Goal: Transaction & Acquisition: Purchase product/service

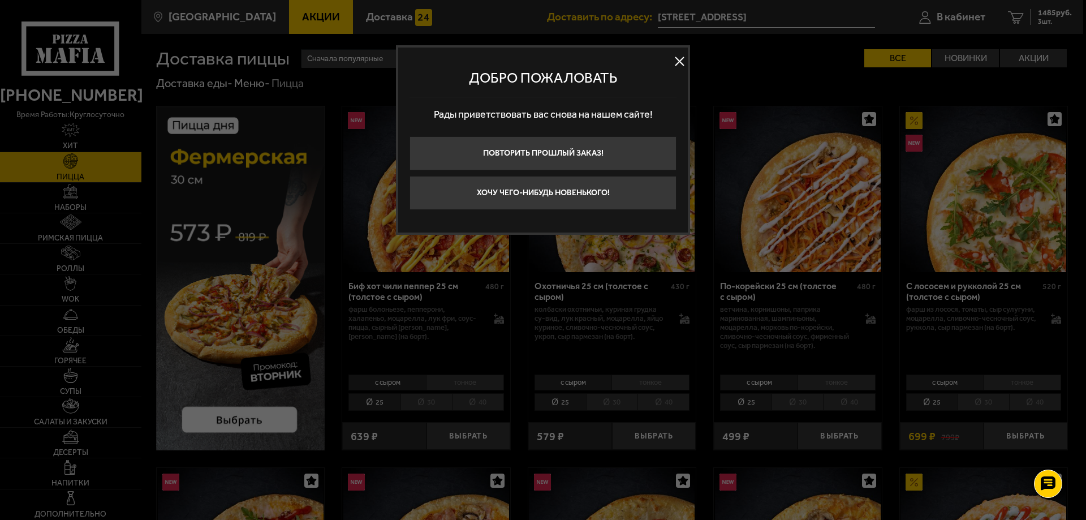
click at [683, 62] on button at bounding box center [679, 61] width 17 height 17
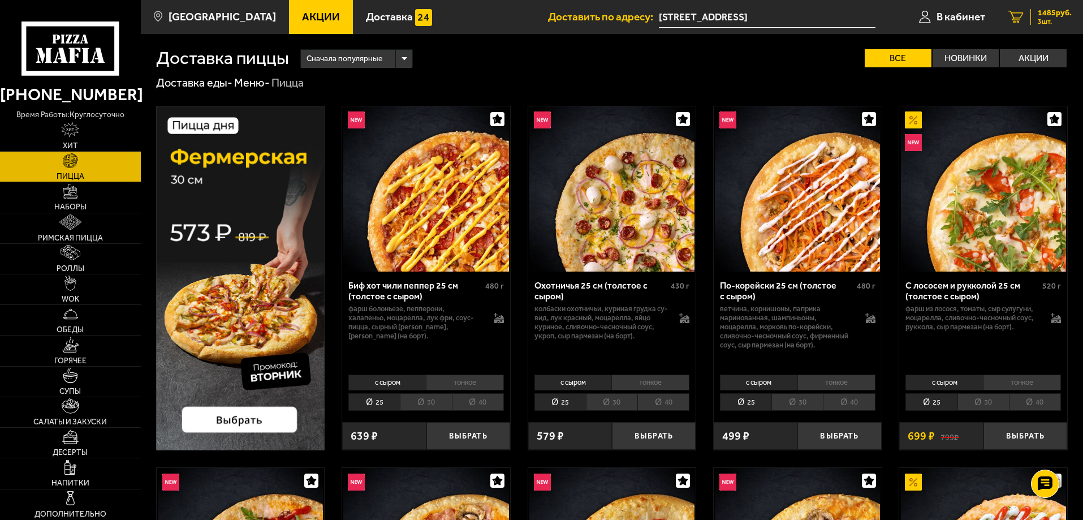
click at [1039, 20] on span "3 шт." at bounding box center [1055, 21] width 34 height 7
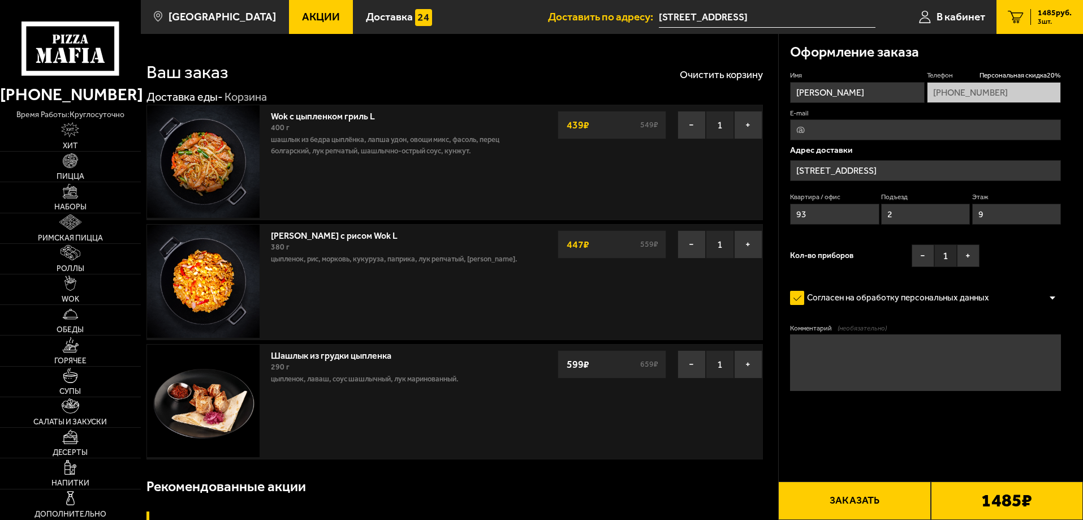
type input "[STREET_ADDRESS]"
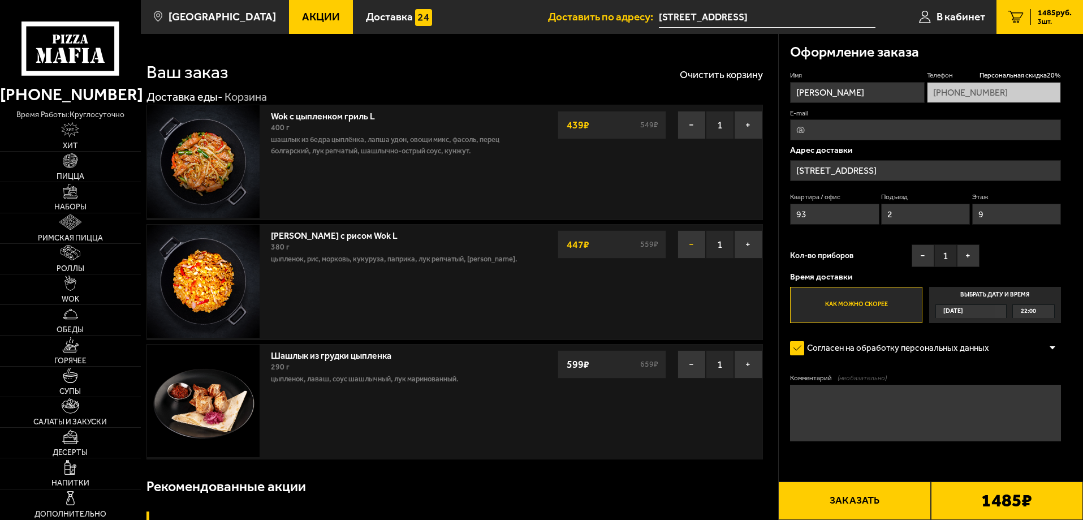
click at [691, 251] on button "−" at bounding box center [692, 244] width 28 height 28
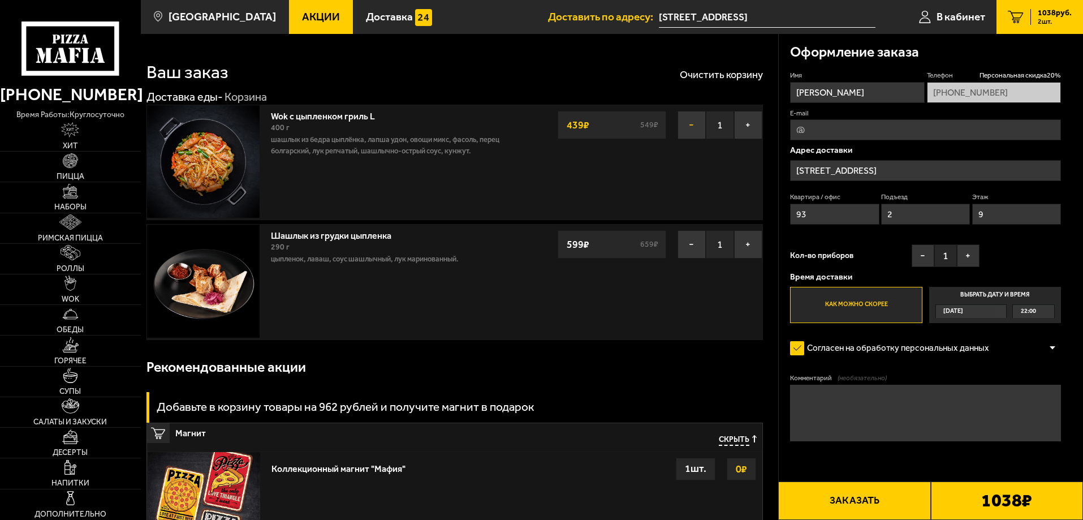
click at [692, 123] on button "−" at bounding box center [692, 125] width 28 height 28
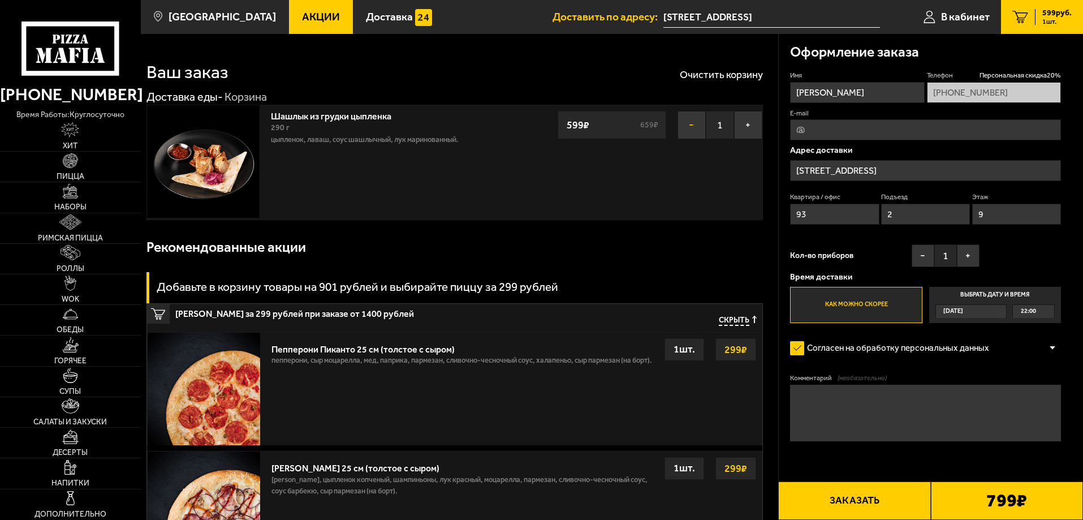
click at [696, 126] on button "−" at bounding box center [692, 125] width 28 height 28
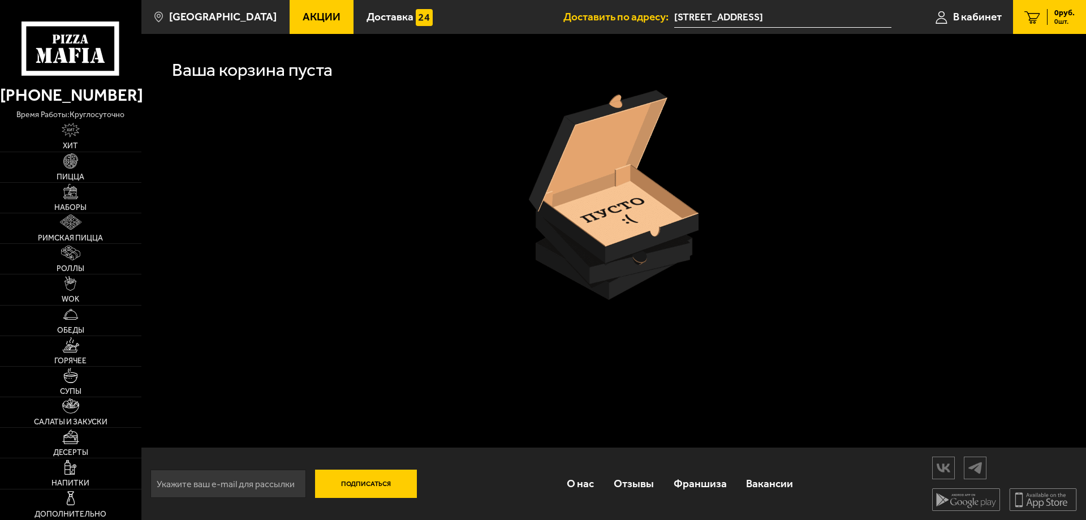
click at [83, 83] on link "[PHONE_NUMBER]" at bounding box center [70, 95] width 141 height 28
click at [101, 90] on link "[PHONE_NUMBER]" at bounding box center [70, 95] width 141 height 28
click at [68, 36] on use at bounding box center [69, 39] width 6 height 9
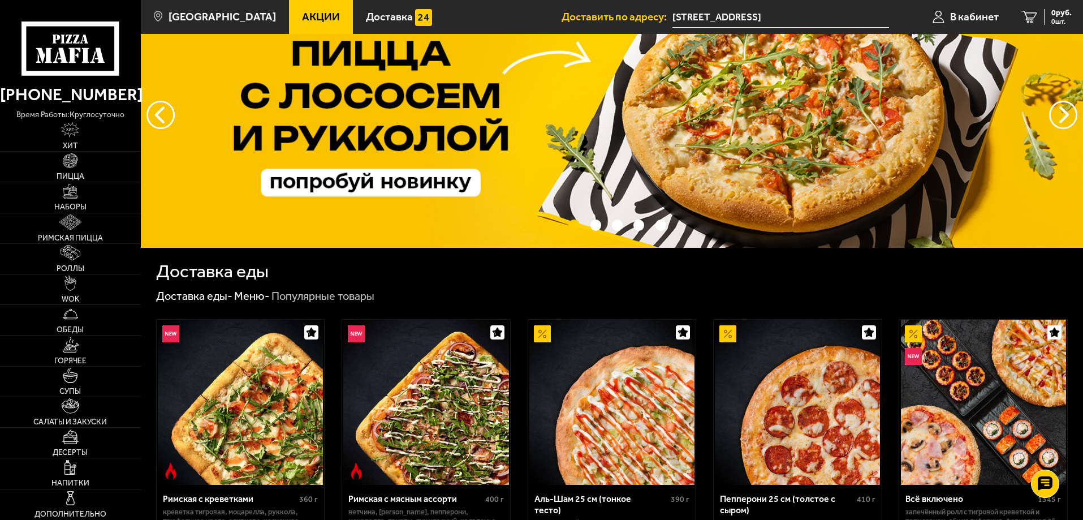
scroll to position [170, 0]
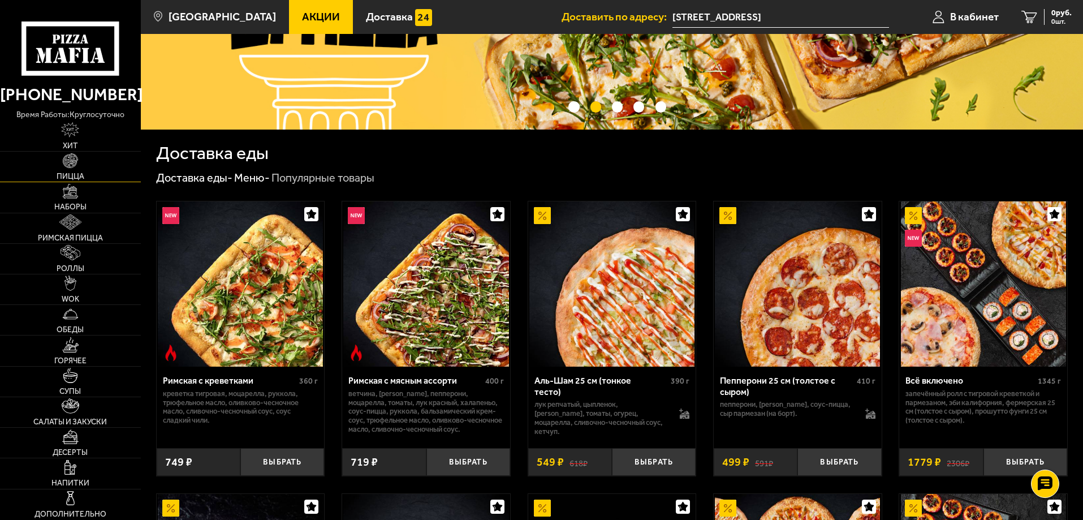
click at [87, 160] on link "Пицца" at bounding box center [70, 167] width 141 height 30
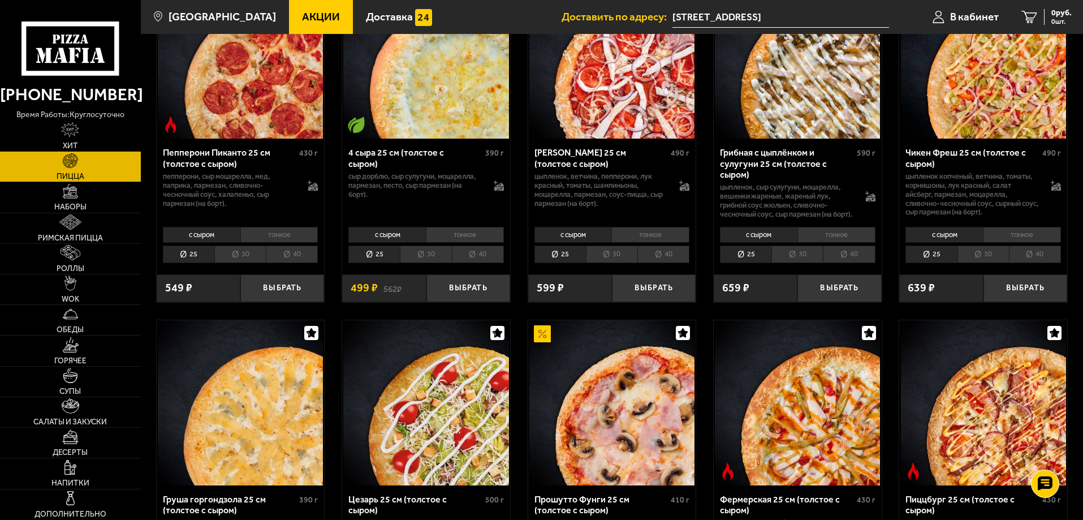
scroll to position [848, 0]
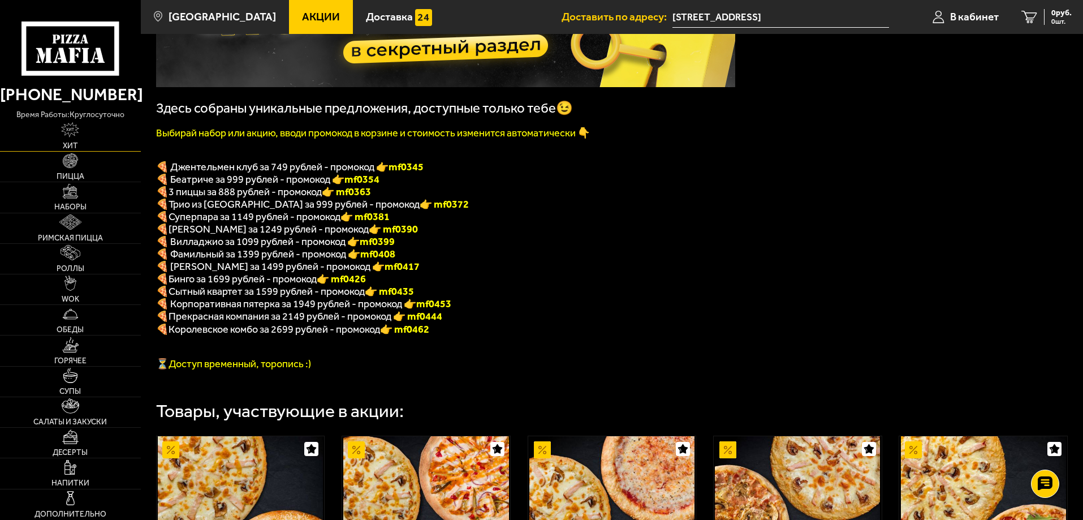
scroll to position [113, 0]
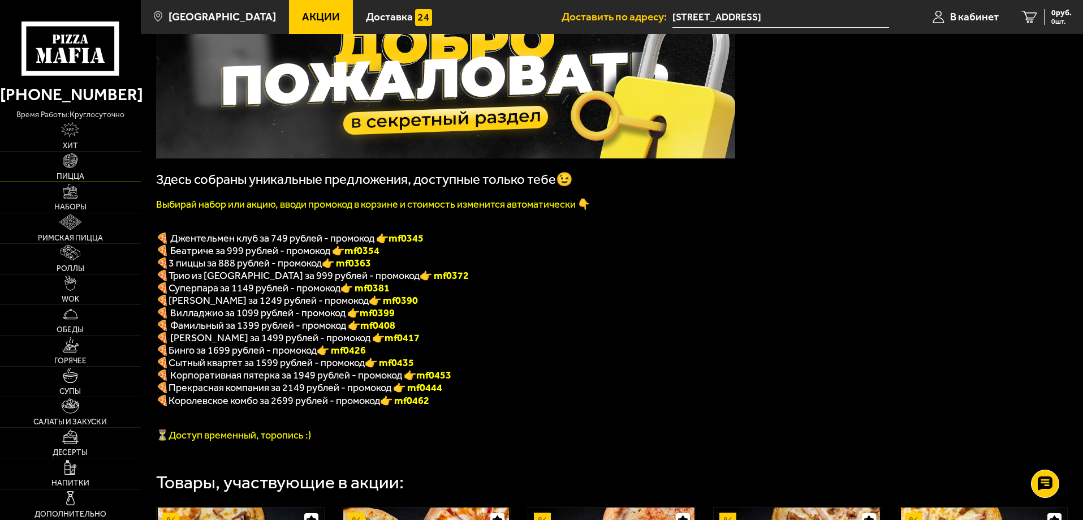
click at [70, 167] on img at bounding box center [70, 160] width 15 height 15
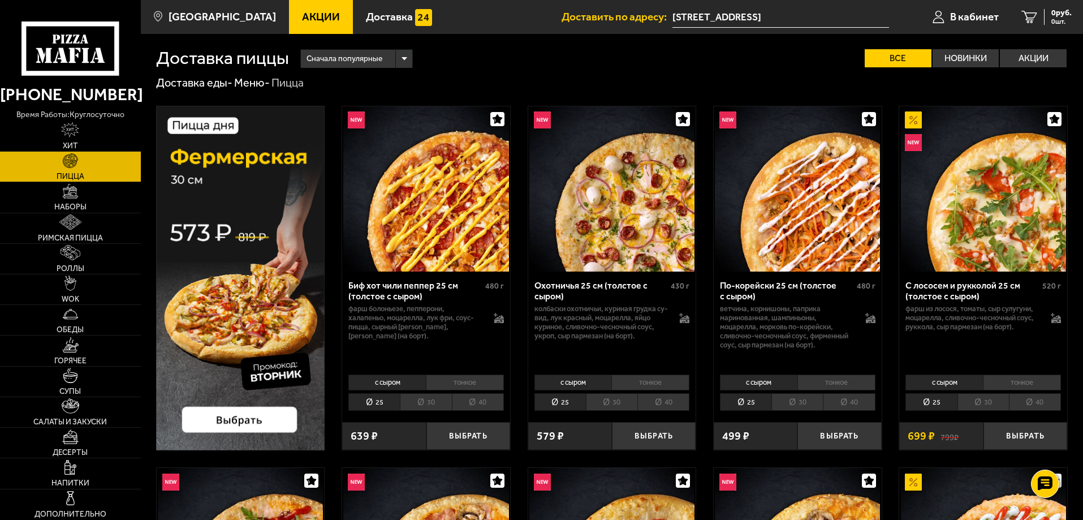
click at [300, 272] on img at bounding box center [240, 278] width 169 height 344
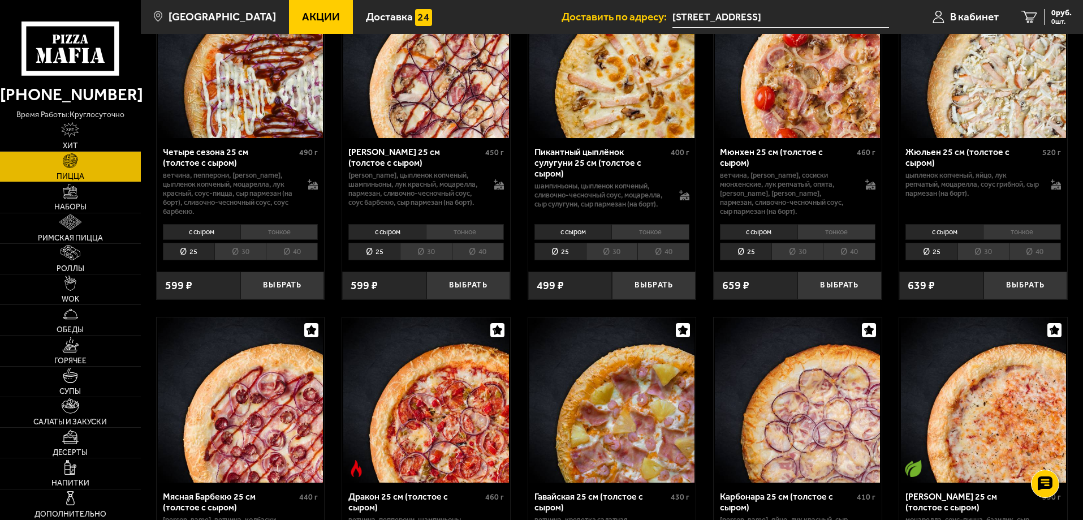
scroll to position [1882, 0]
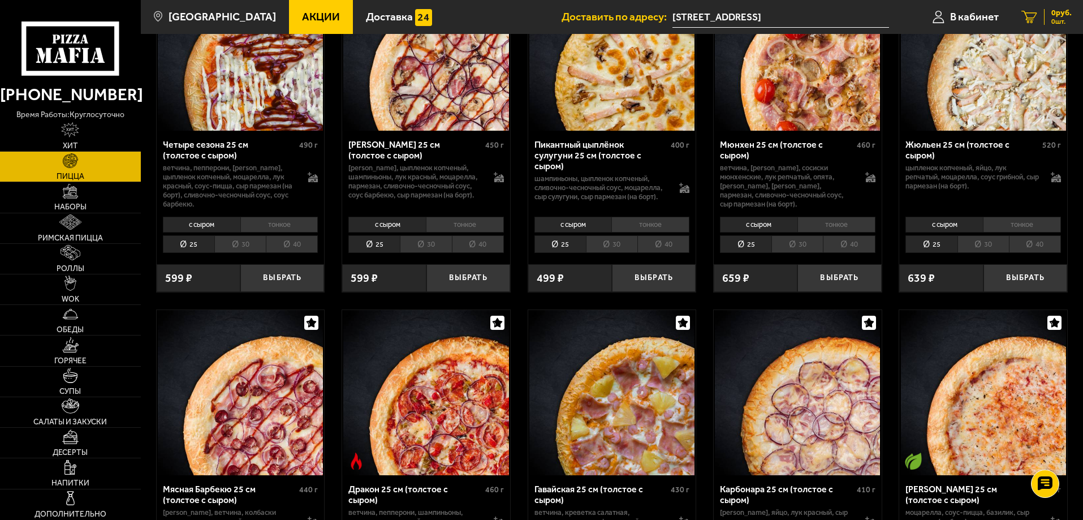
click at [1050, 21] on div "0 руб. 0 шт." at bounding box center [1058, 17] width 28 height 16
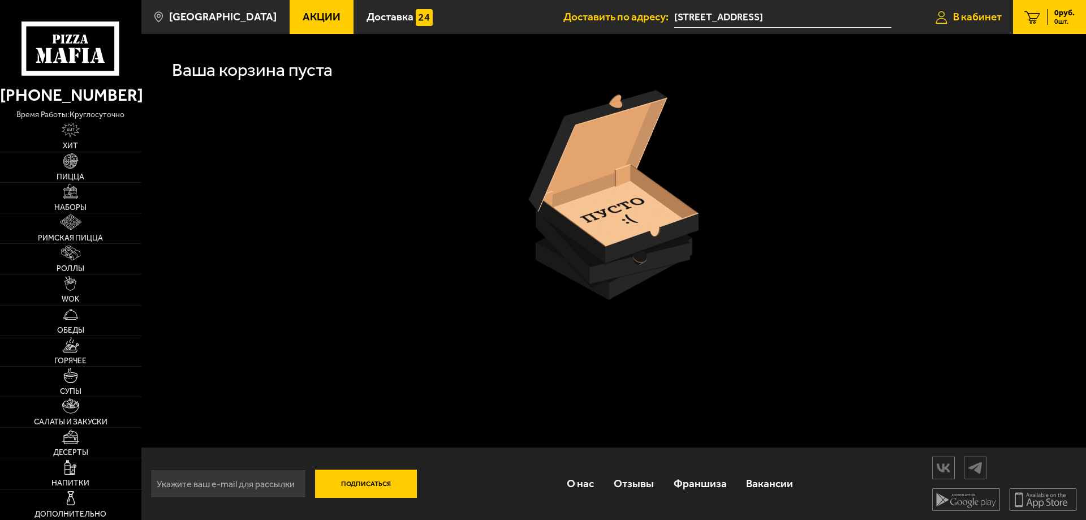
click at [972, 22] on span "В кабинет" at bounding box center [977, 16] width 49 height 11
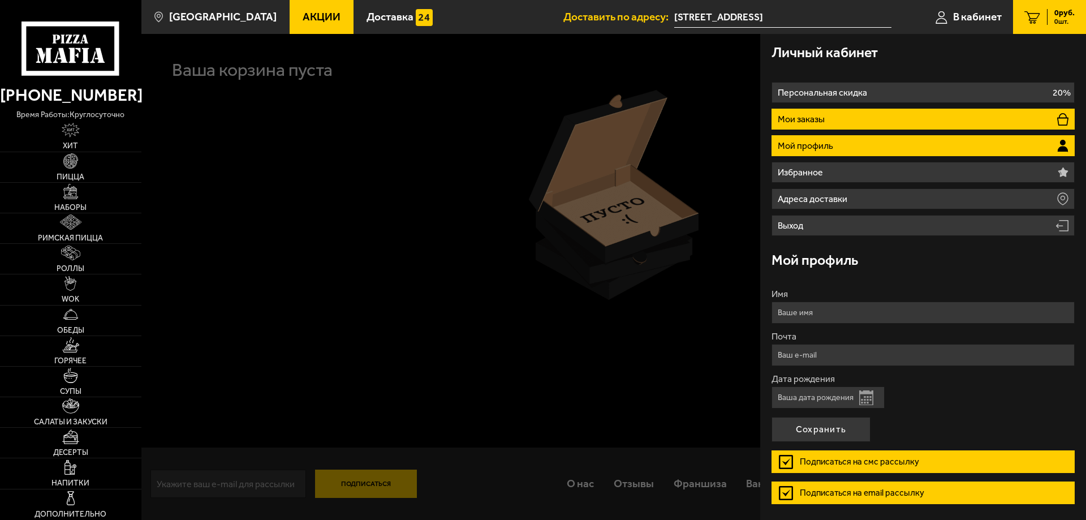
click at [848, 117] on li "Мои заказы" at bounding box center [923, 119] width 303 height 21
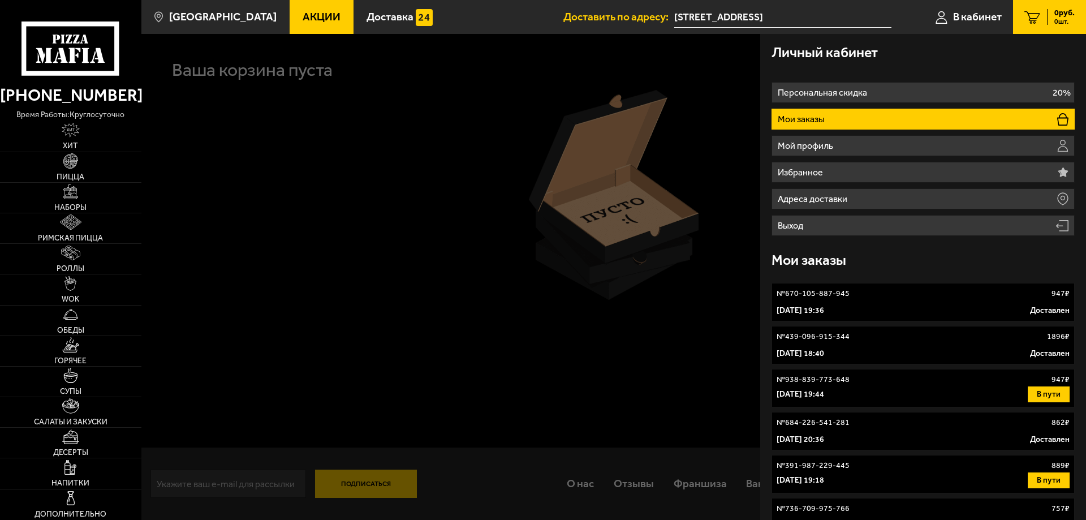
click at [919, 382] on div "№ 938-839-773-648 947 ₽" at bounding box center [923, 379] width 293 height 11
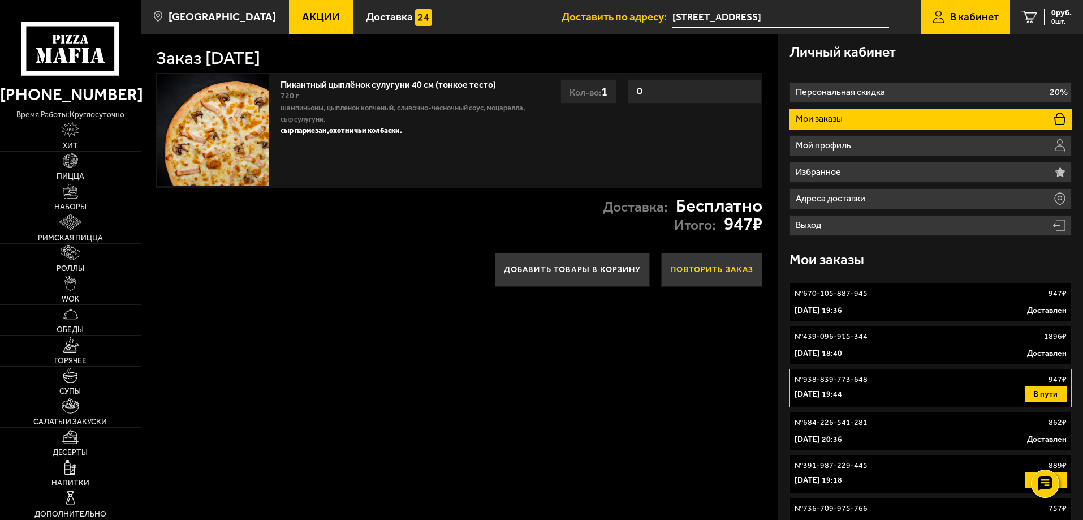
click at [687, 270] on button "Повторить заказ" at bounding box center [711, 270] width 101 height 34
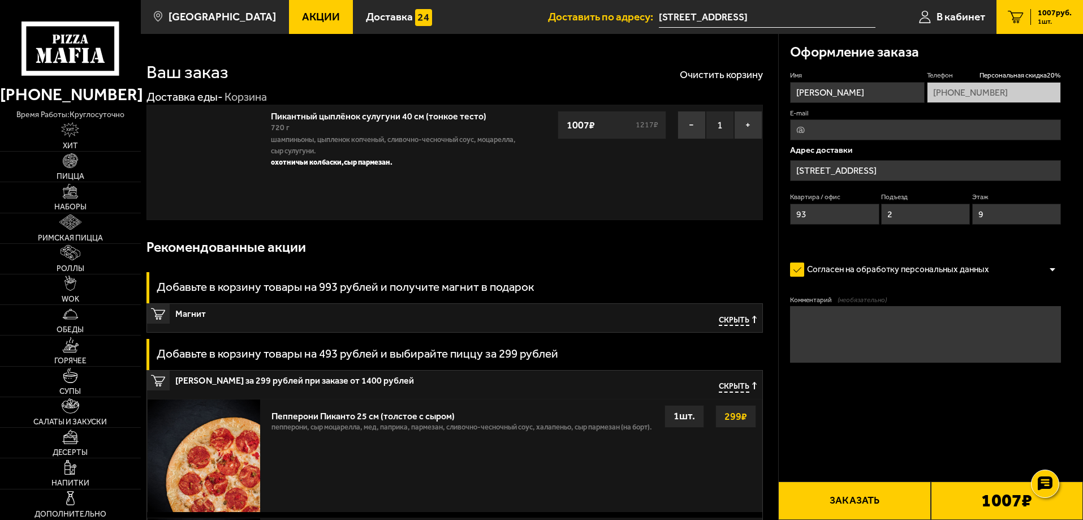
type input "[STREET_ADDRESS]"
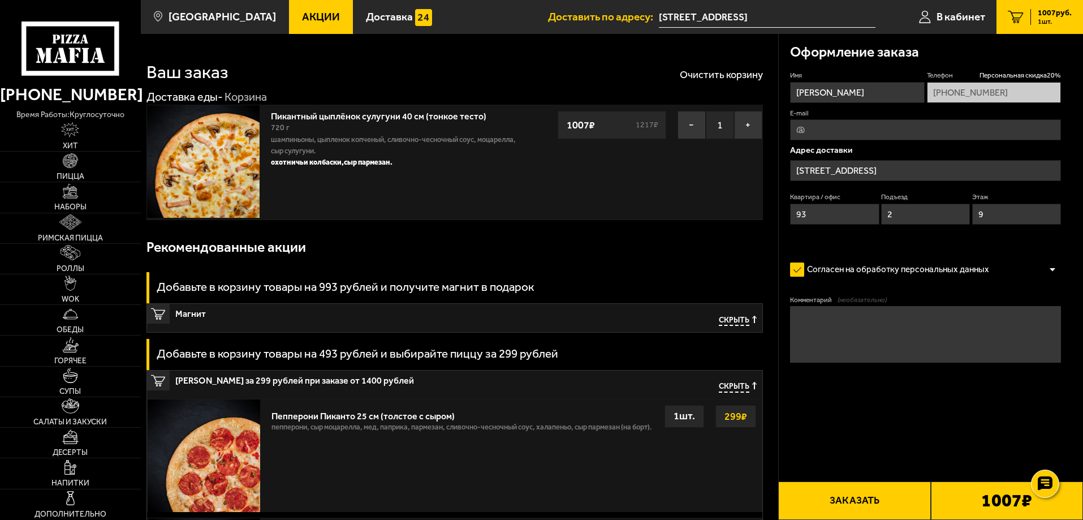
click at [819, 130] on input "E-mail" at bounding box center [925, 129] width 271 height 21
click at [780, 164] on div "Оформление заказа Имя [PERSON_NAME] скидка 20 % [PHONE_NUMBER] E-mail Адрес дос…" at bounding box center [931, 231] width 305 height 395
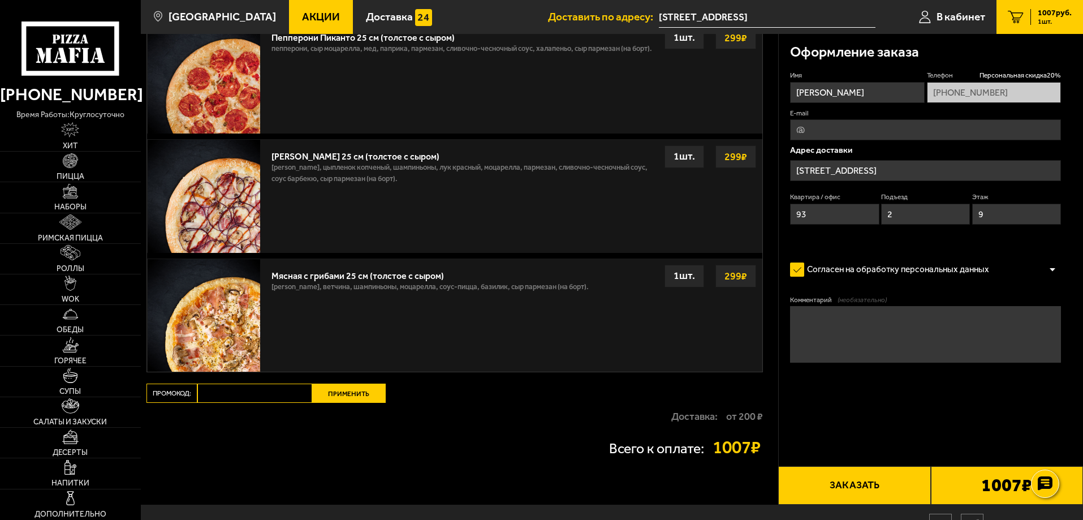
scroll to position [396, 0]
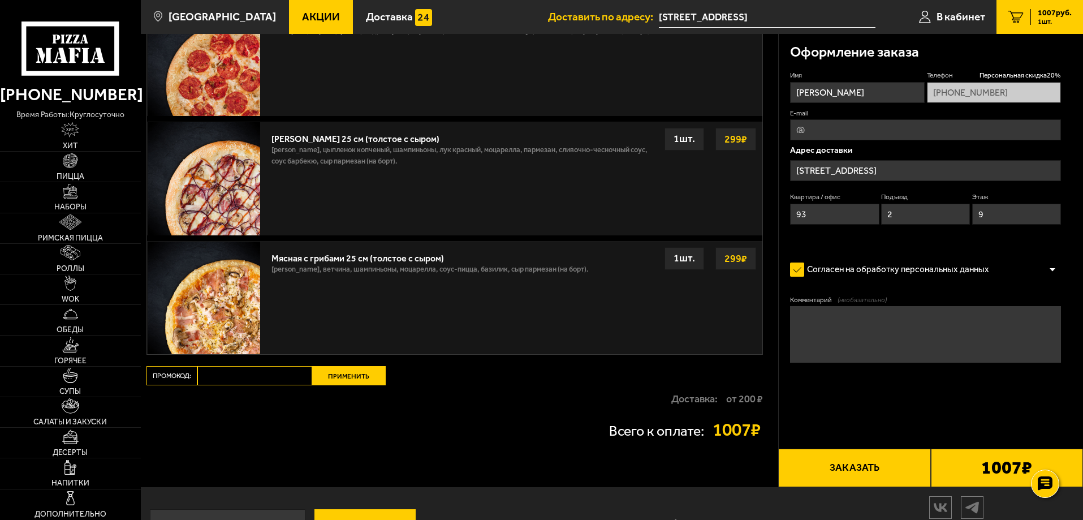
click at [608, 275] on div "Мясная с грибами 25 см (толстое с сыром) бекон, ветчина, шампиньоны, моцарелла,…" at bounding box center [514, 298] width 496 height 113
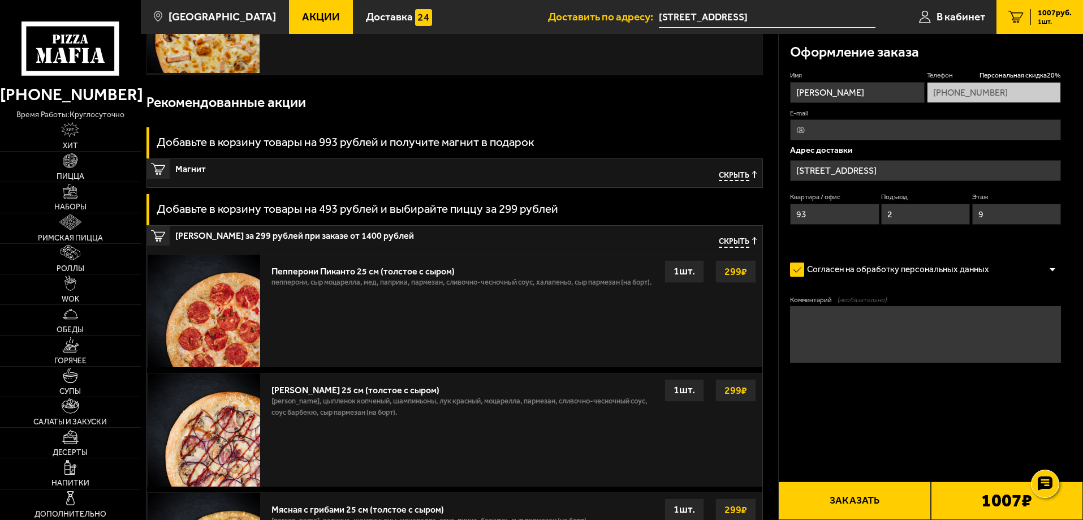
scroll to position [57, 0]
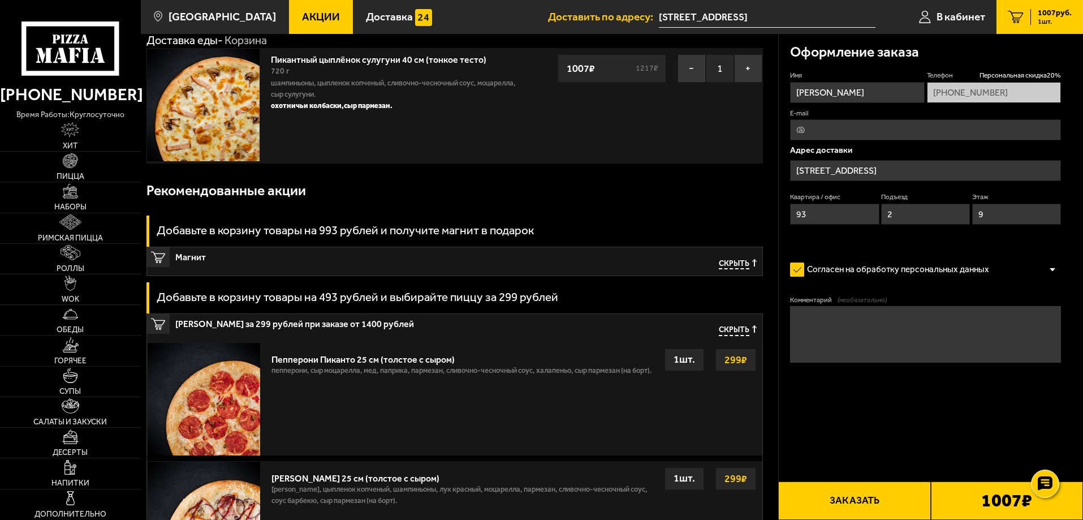
click at [1045, 270] on div at bounding box center [1052, 269] width 17 height 8
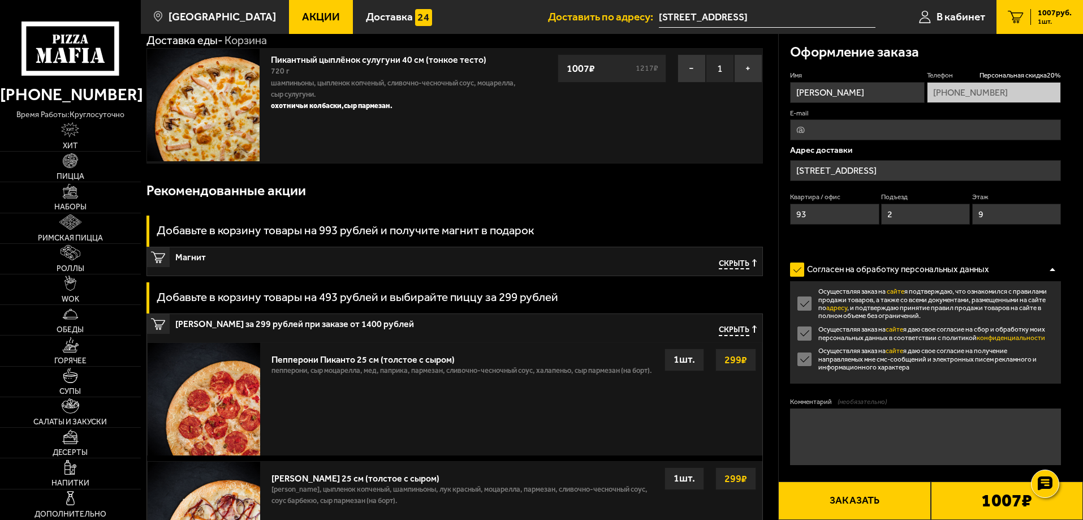
click at [1052, 272] on div at bounding box center [1052, 269] width 17 height 8
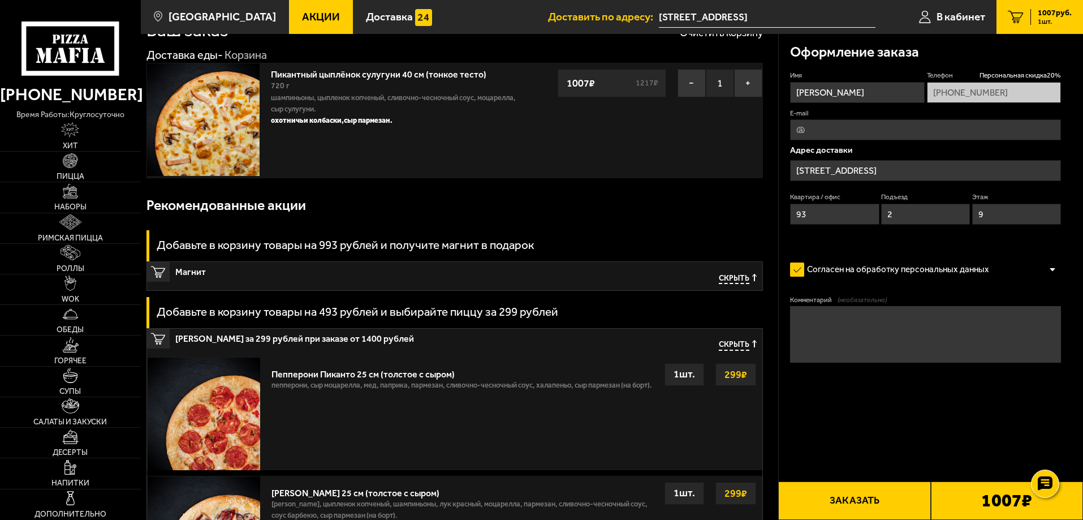
scroll to position [0, 0]
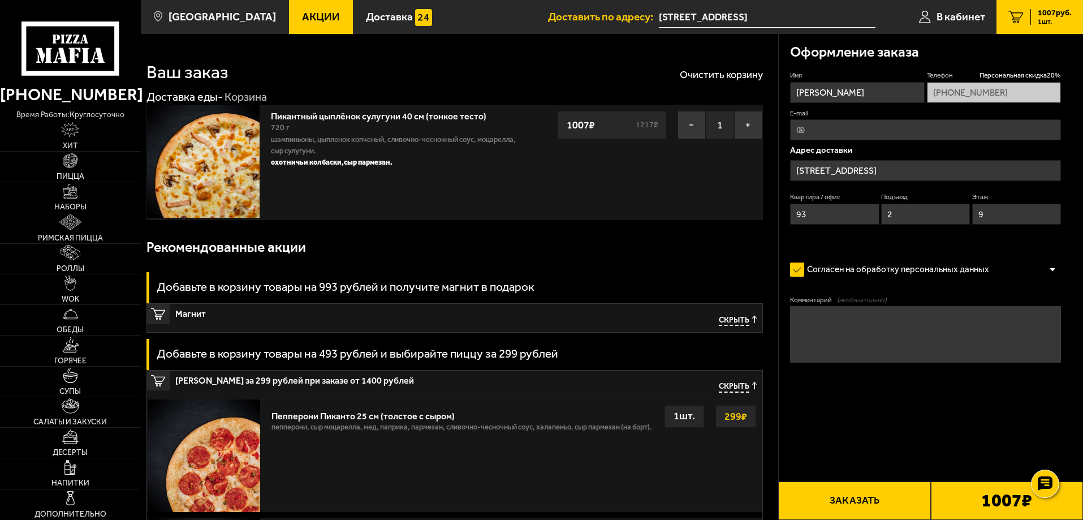
click at [839, 130] on input "E-mail" at bounding box center [925, 129] width 271 height 21
click at [1021, 75] on span "Персональная скидка 20 %" at bounding box center [1020, 76] width 81 height 10
click at [302, 21] on span "Акции" at bounding box center [321, 16] width 38 height 11
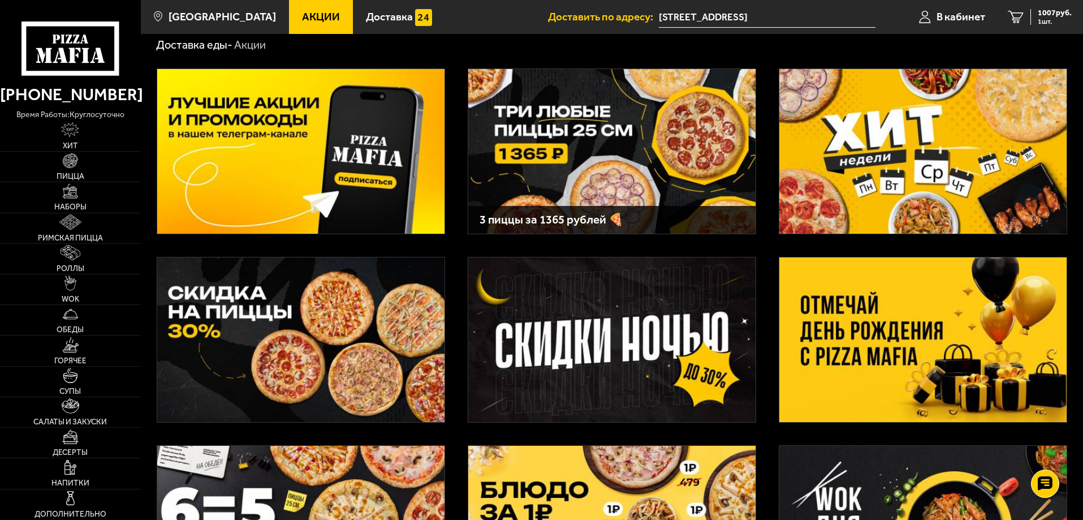
scroll to position [57, 0]
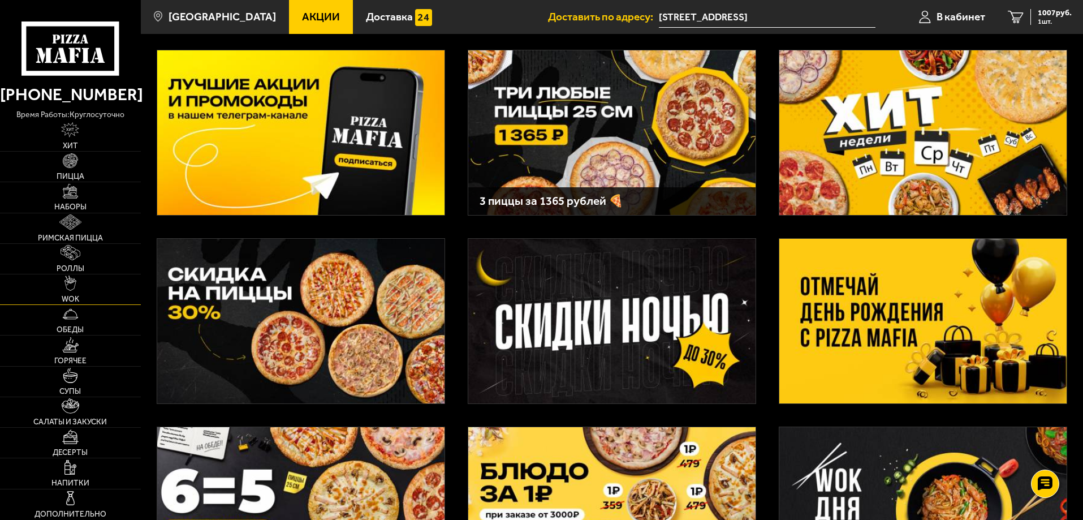
click at [100, 287] on link "WOK" at bounding box center [70, 289] width 141 height 30
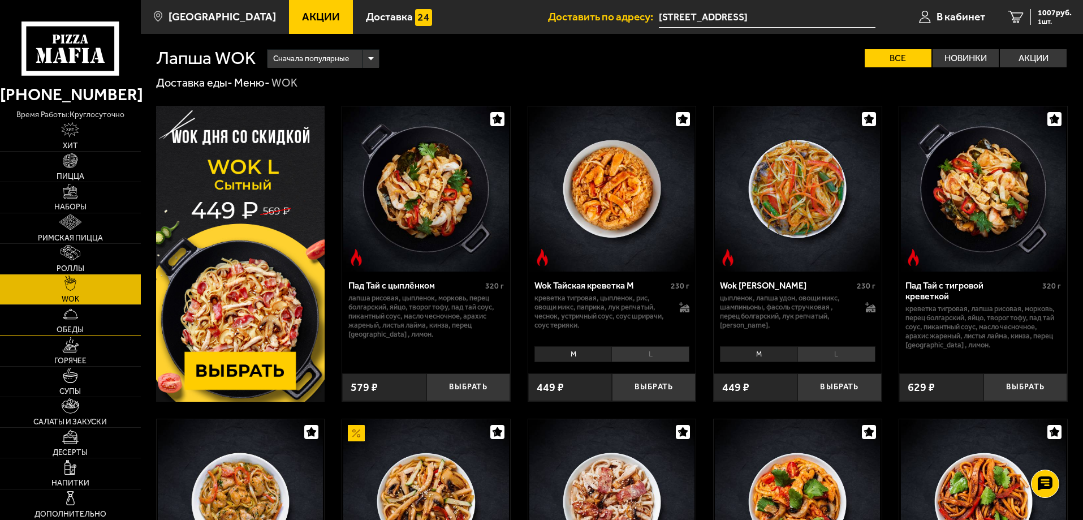
click at [92, 327] on link "Обеды" at bounding box center [70, 320] width 141 height 30
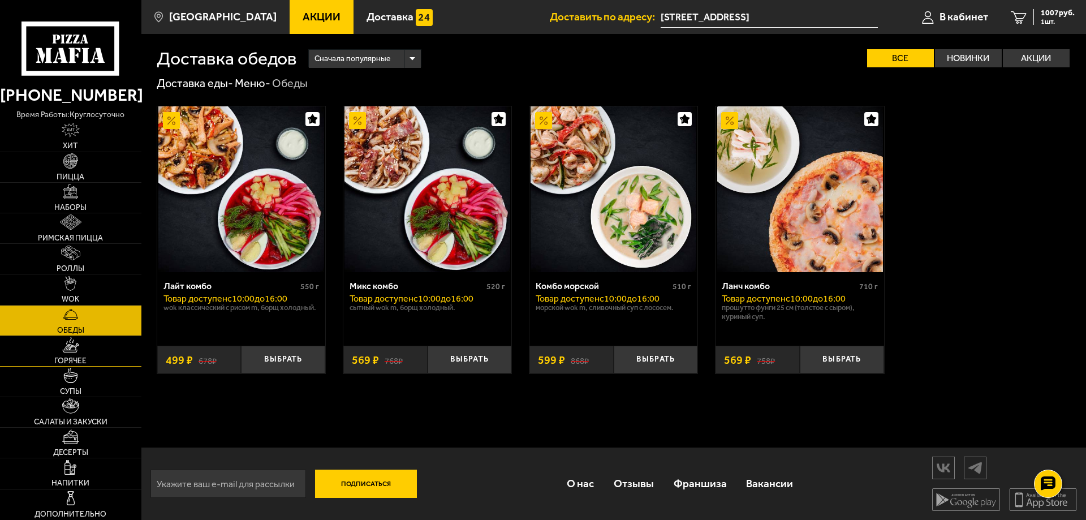
click at [92, 351] on link "Горячее" at bounding box center [70, 351] width 141 height 30
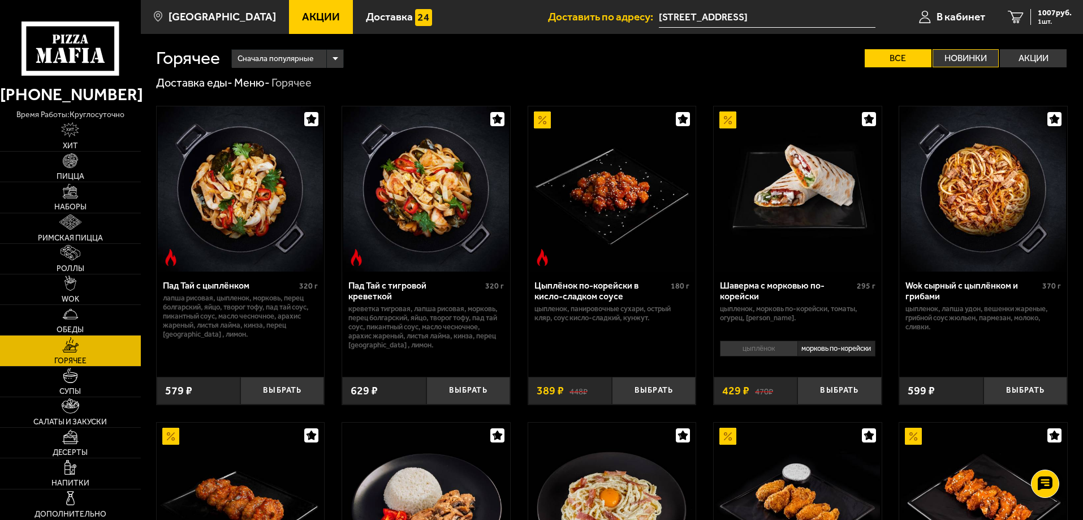
click at [981, 57] on label "Новинки" at bounding box center [966, 58] width 67 height 18
click at [0, 0] on input "Новинки" at bounding box center [0, 0] width 0 height 0
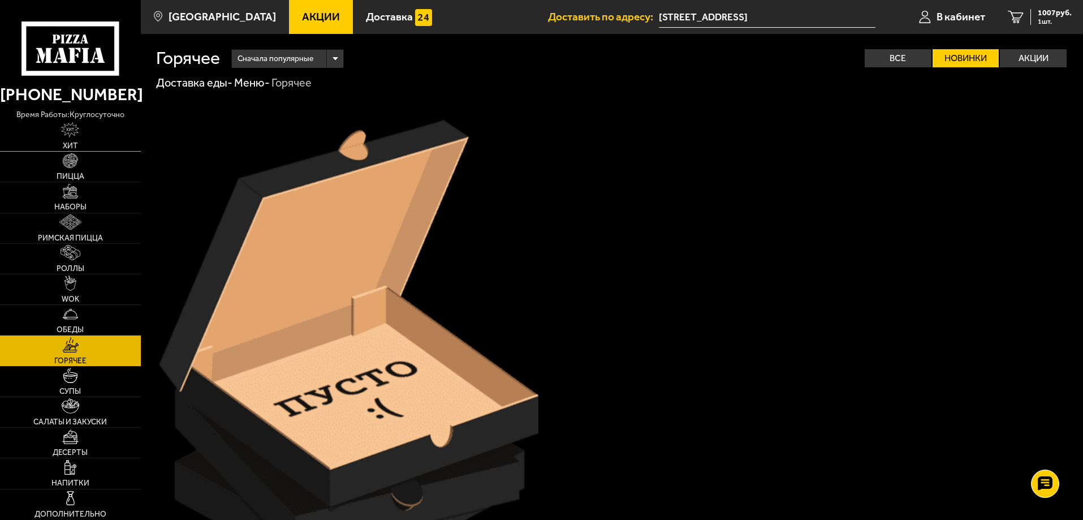
click at [77, 140] on link "Хит" at bounding box center [70, 136] width 141 height 30
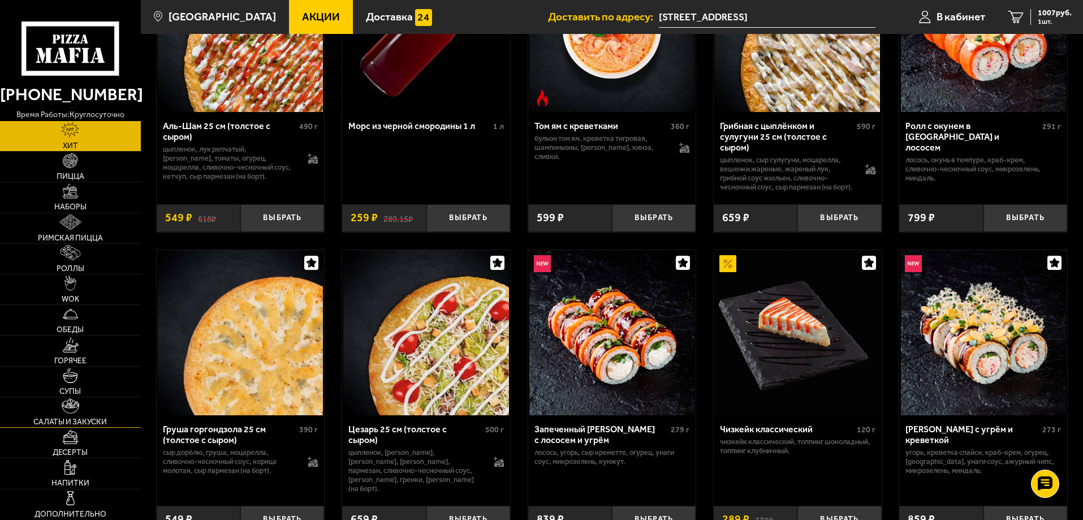
scroll to position [170, 0]
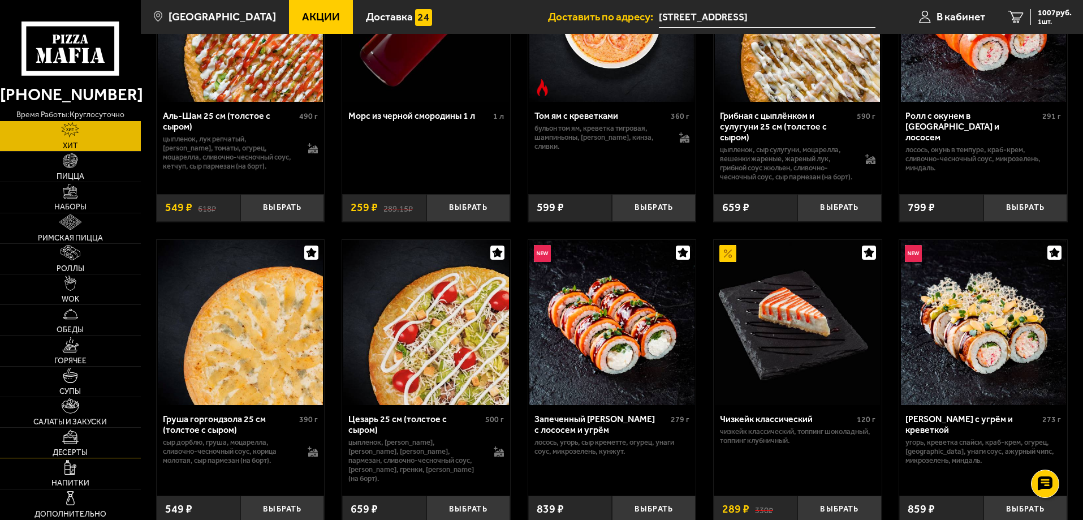
click at [82, 446] on link "Десерты" at bounding box center [70, 443] width 141 height 30
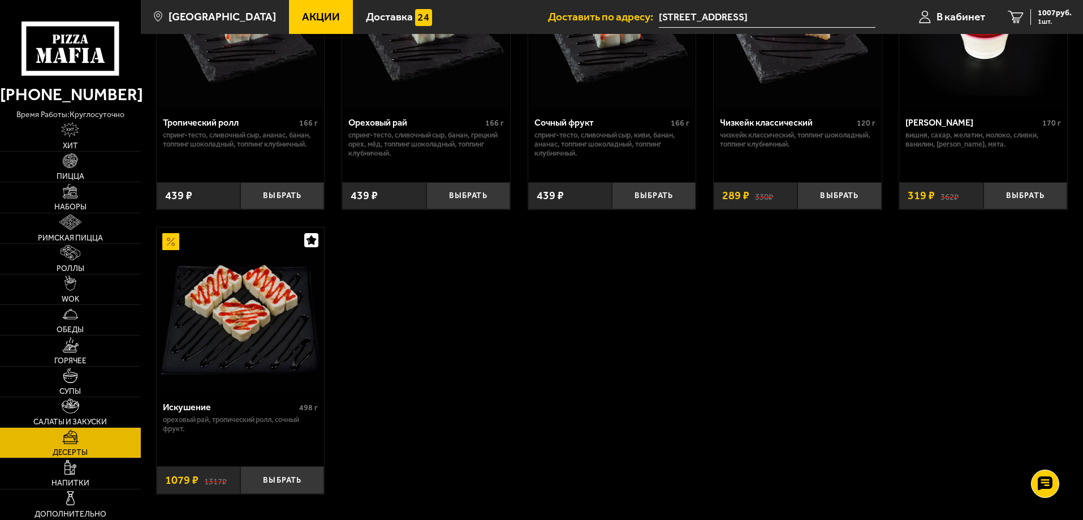
scroll to position [308, 0]
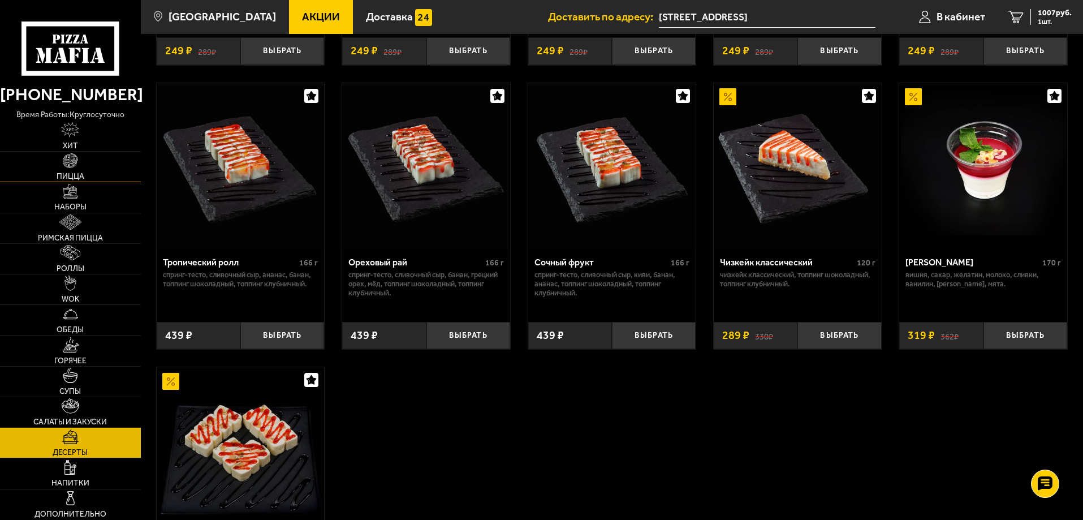
click at [80, 167] on link "Пицца" at bounding box center [70, 167] width 141 height 30
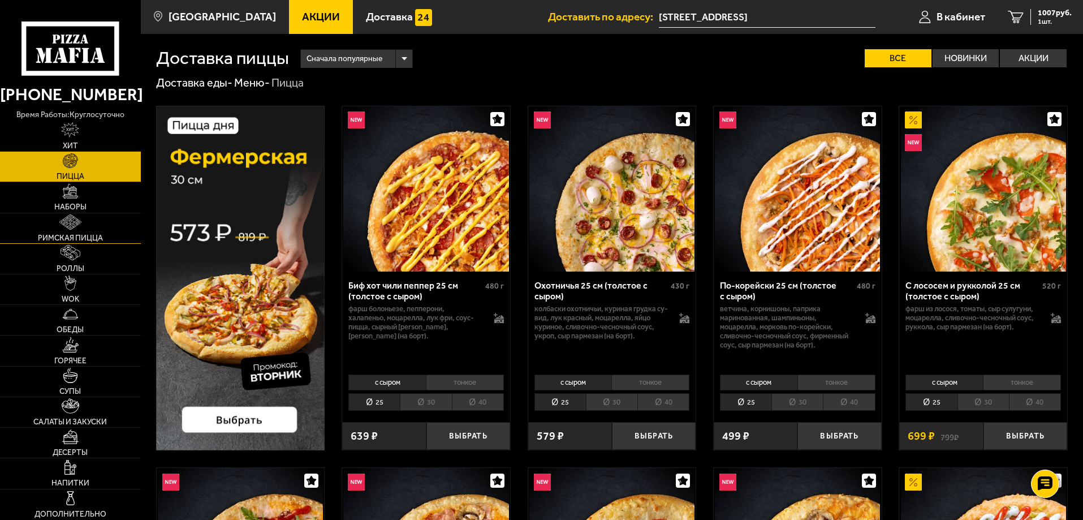
click at [82, 232] on link "Римская пицца" at bounding box center [70, 228] width 141 height 30
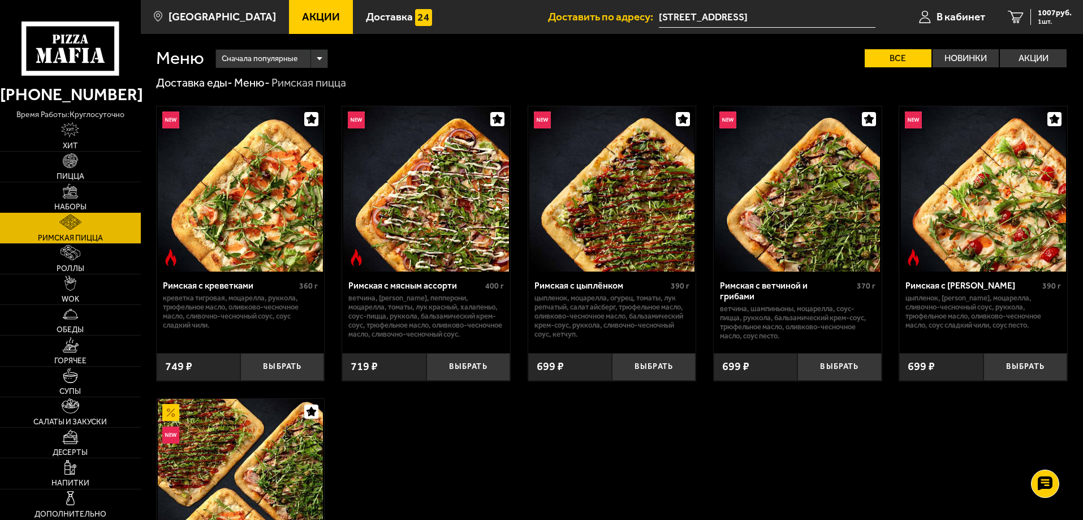
click at [80, 199] on link "Наборы" at bounding box center [70, 197] width 141 height 30
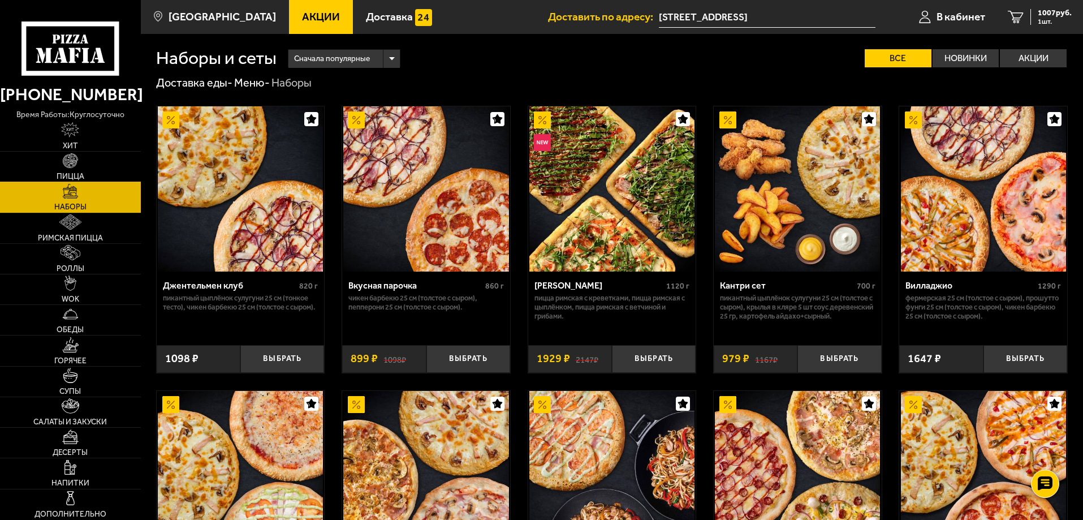
click at [84, 152] on link "Пицца" at bounding box center [70, 167] width 141 height 30
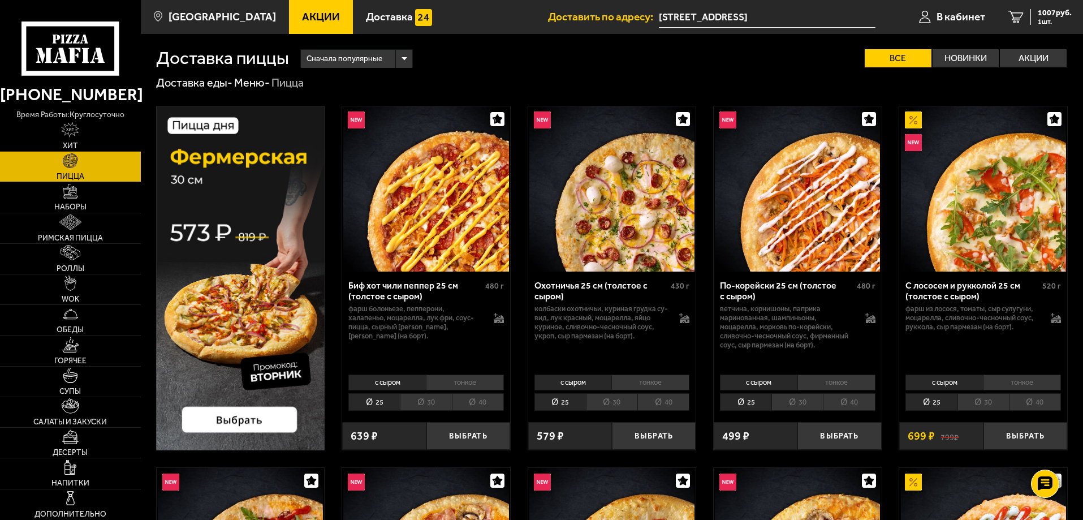
click at [786, 15] on input "[STREET_ADDRESS]" at bounding box center [767, 17] width 217 height 21
type input "[STREET_ADDRESS]"
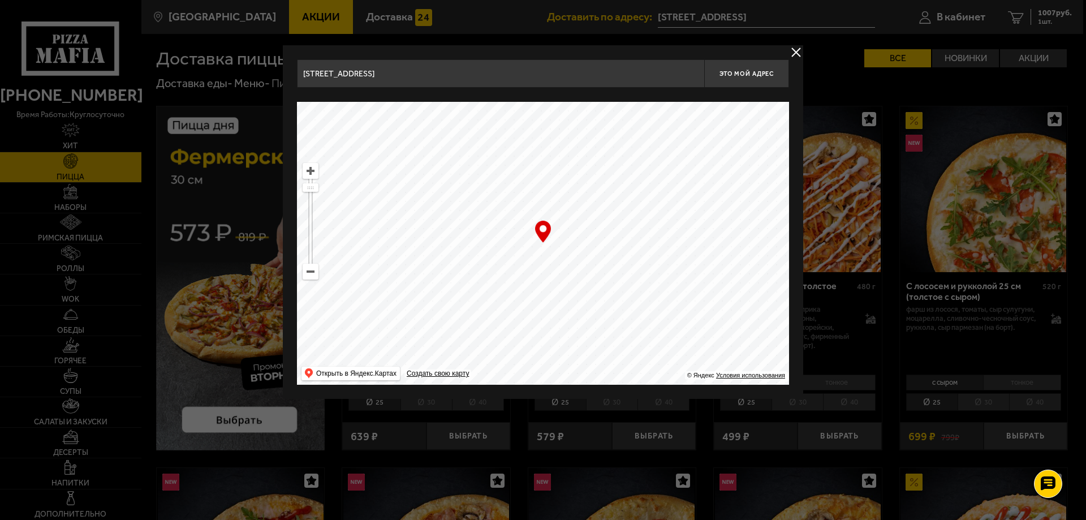
drag, startPoint x: 569, startPoint y: 279, endPoint x: 604, endPoint y: 155, distance: 129.1
click at [604, 156] on ymaps at bounding box center [543, 243] width 492 height 283
drag, startPoint x: 596, startPoint y: 284, endPoint x: 604, endPoint y: 187, distance: 97.7
click at [598, 198] on ymaps at bounding box center [543, 243] width 492 height 283
drag, startPoint x: 593, startPoint y: 324, endPoint x: 604, endPoint y: 223, distance: 101.3
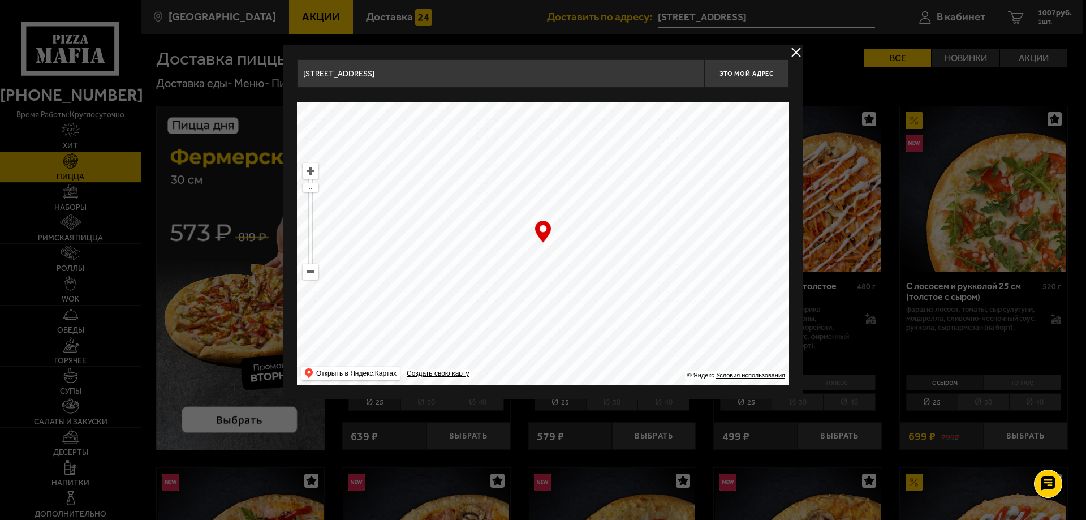
click at [602, 239] on ymaps at bounding box center [543, 243] width 492 height 283
drag, startPoint x: 603, startPoint y: 307, endPoint x: 600, endPoint y: 248, distance: 58.9
click at [600, 259] on ymaps at bounding box center [543, 243] width 492 height 283
drag, startPoint x: 595, startPoint y: 315, endPoint x: 595, endPoint y: 254, distance: 60.5
click at [595, 257] on ymaps at bounding box center [543, 243] width 492 height 283
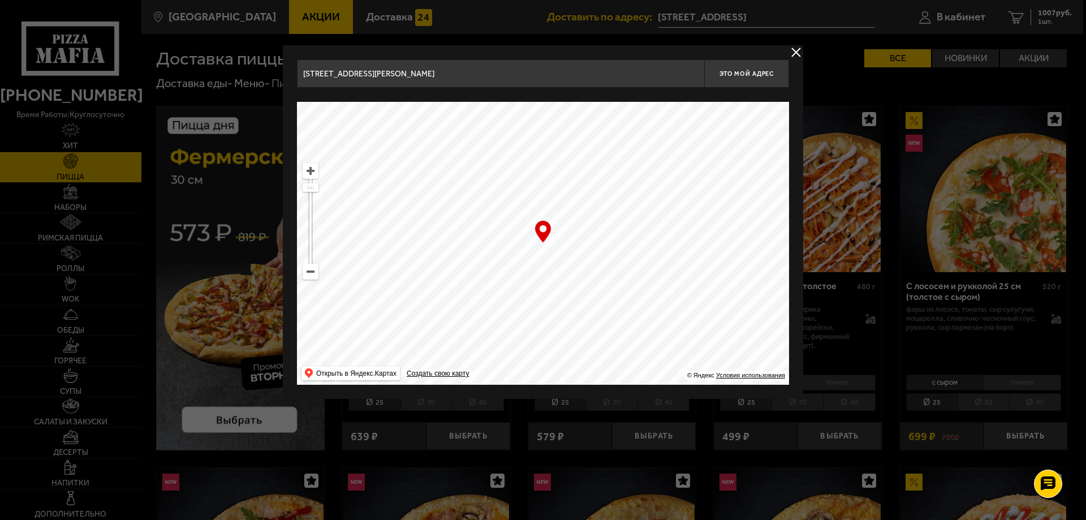
drag, startPoint x: 598, startPoint y: 328, endPoint x: 604, endPoint y: 274, distance: 54.5
click at [604, 289] on ymaps at bounding box center [543, 243] width 492 height 283
drag, startPoint x: 597, startPoint y: 274, endPoint x: 626, endPoint y: 169, distance: 108.9
click at [626, 147] on ymaps at bounding box center [543, 243] width 492 height 283
drag, startPoint x: 611, startPoint y: 269, endPoint x: 653, endPoint y: 199, distance: 81.7
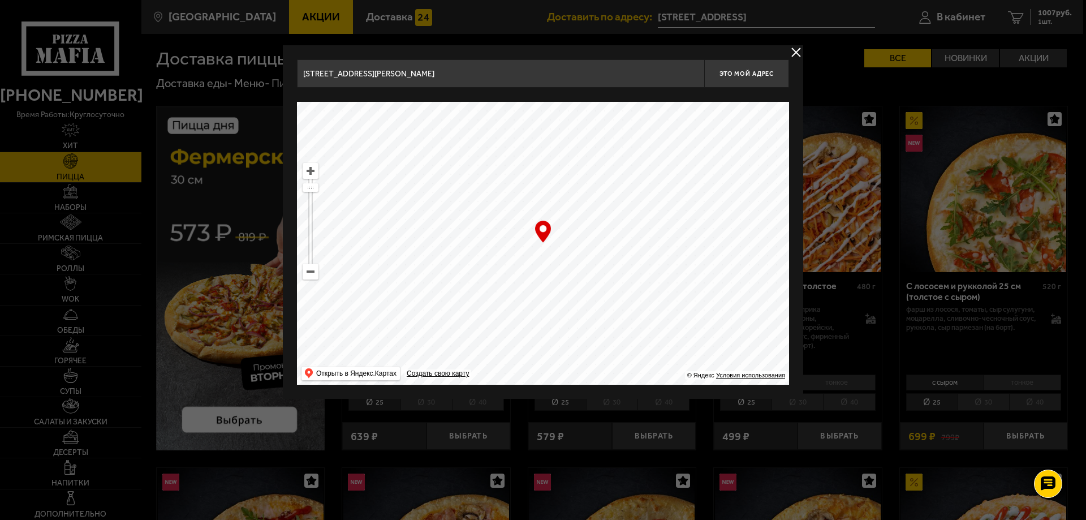
click at [646, 203] on ymaps at bounding box center [543, 243] width 492 height 283
drag, startPoint x: 605, startPoint y: 299, endPoint x: 630, endPoint y: 195, distance: 107.1
click at [629, 198] on ymaps at bounding box center [543, 243] width 492 height 283
drag, startPoint x: 580, startPoint y: 299, endPoint x: 630, endPoint y: 209, distance: 103.3
click at [627, 219] on ymaps at bounding box center [543, 243] width 492 height 283
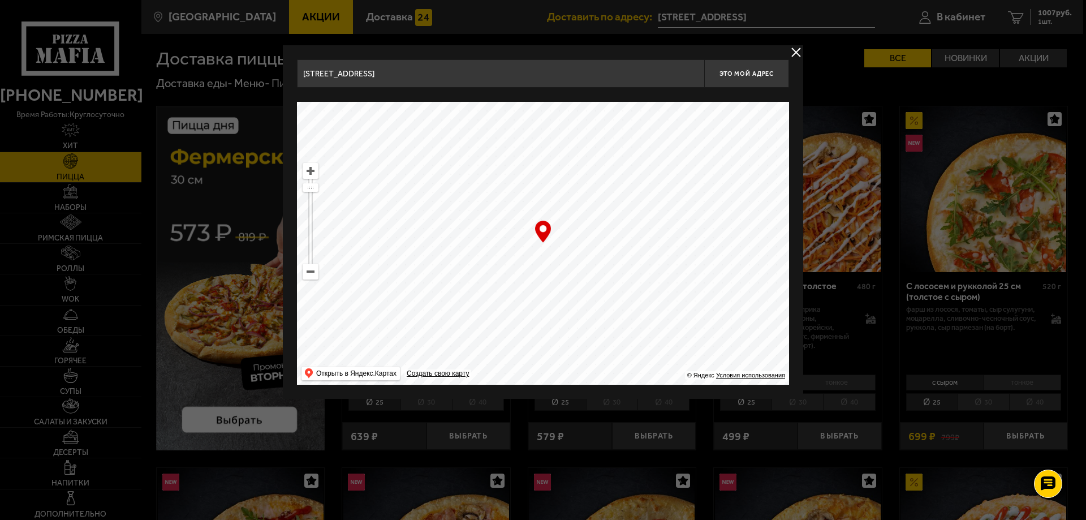
drag, startPoint x: 585, startPoint y: 260, endPoint x: 678, endPoint y: 122, distance: 166.3
click at [678, 106] on ymaps at bounding box center [543, 243] width 492 height 283
drag, startPoint x: 544, startPoint y: 271, endPoint x: 784, endPoint y: 542, distance: 362.2
drag, startPoint x: 613, startPoint y: 280, endPoint x: 608, endPoint y: 292, distance: 13.4
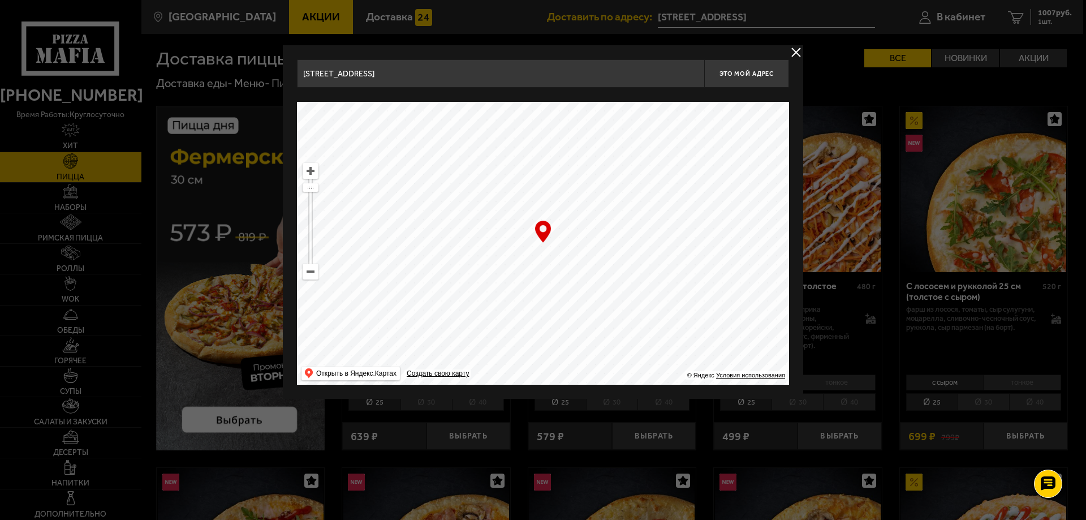
click at [608, 292] on ymaps at bounding box center [543, 243] width 492 height 283
type input "[STREET_ADDRESS]"
click at [770, 75] on span "Это мой адрес" at bounding box center [747, 73] width 54 height 7
type input "[STREET_ADDRESS]"
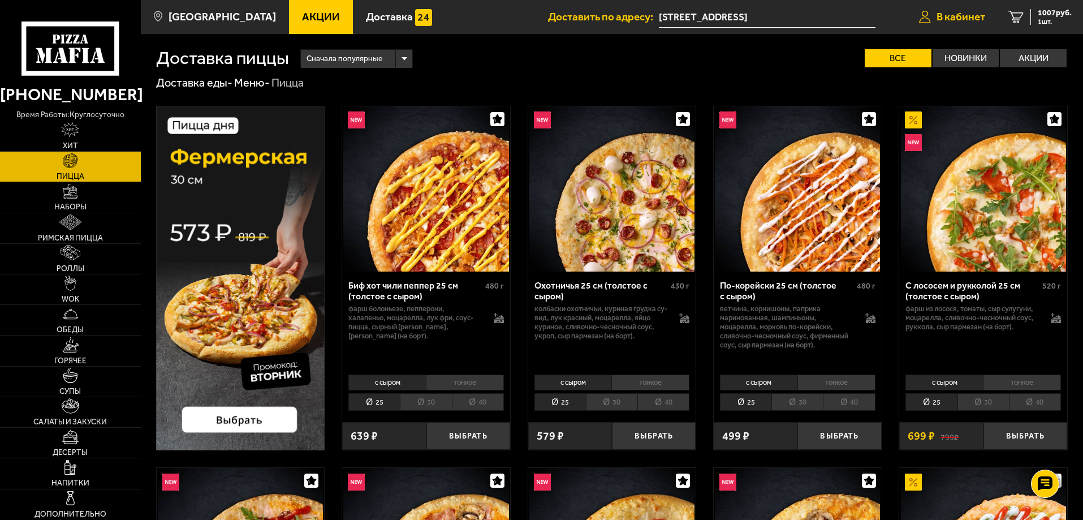
click at [951, 11] on span "В кабинет" at bounding box center [961, 16] width 49 height 11
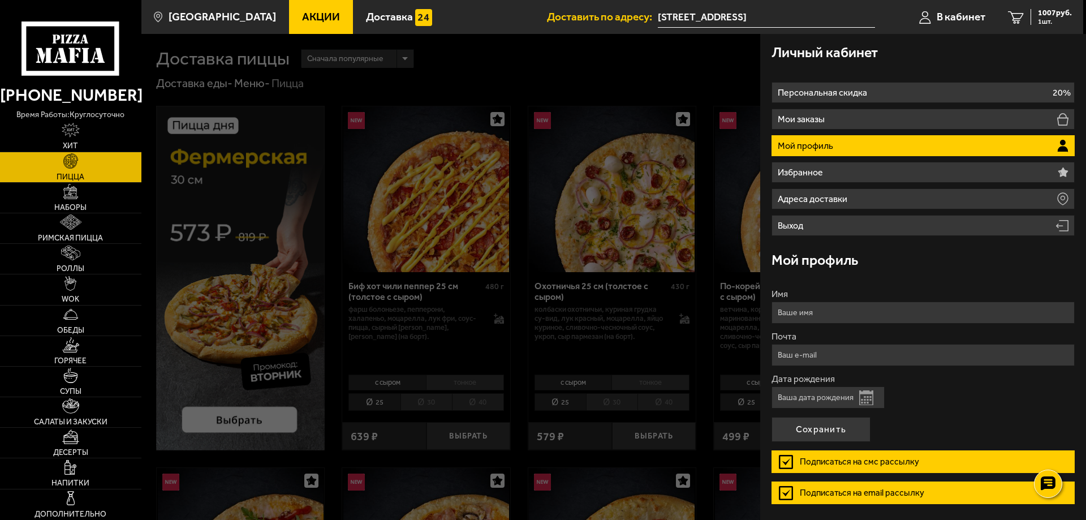
click at [860, 145] on li "Мой профиль" at bounding box center [923, 145] width 303 height 21
click at [1037, 19] on div "1007 руб. 1 шт." at bounding box center [1051, 17] width 41 height 16
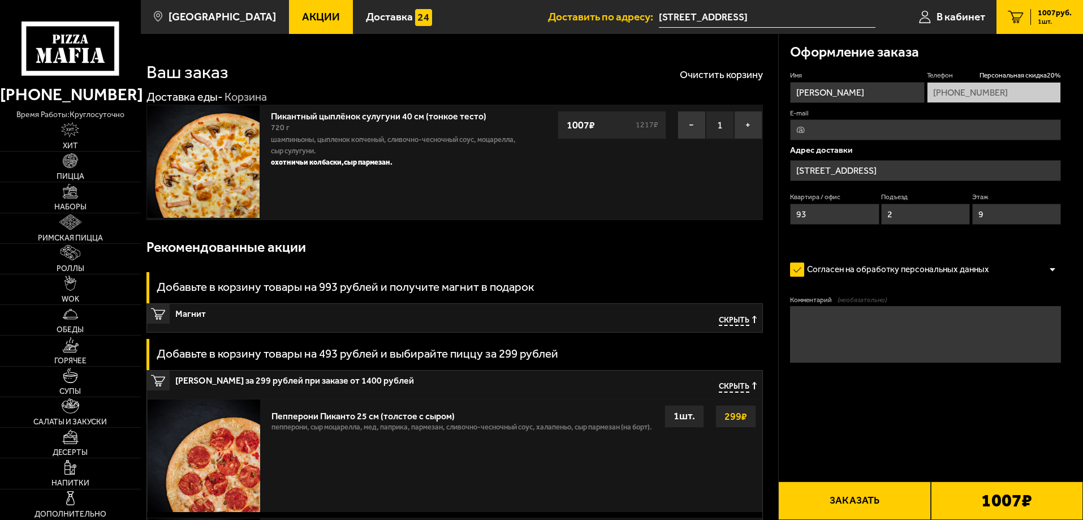
type input "[STREET_ADDRESS]"
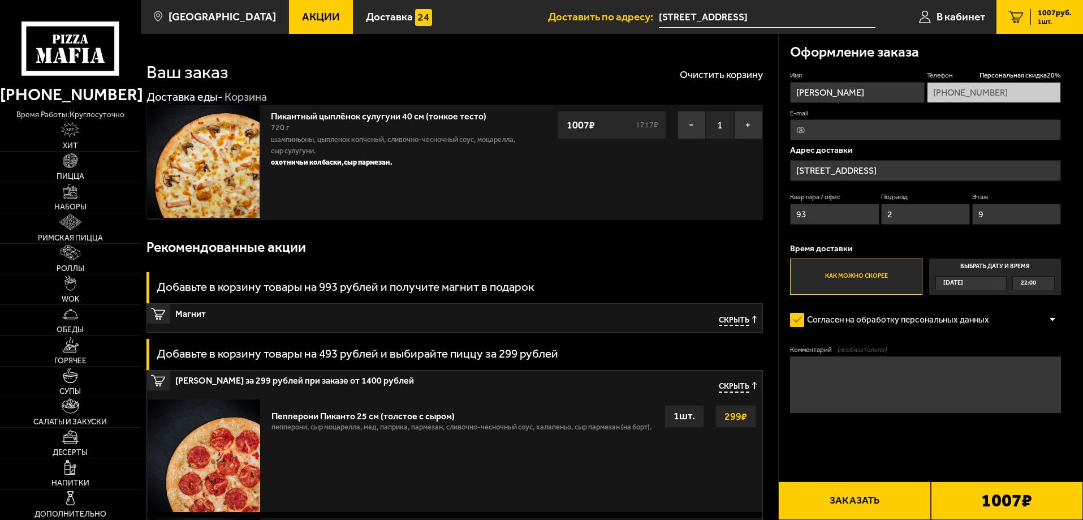
drag, startPoint x: 824, startPoint y: 221, endPoint x: 790, endPoint y: 215, distance: 35.0
click at [790, 215] on input "93" at bounding box center [834, 214] width 89 height 21
type input "153"
drag, startPoint x: 904, startPoint y: 213, endPoint x: 848, endPoint y: 214, distance: 56.6
click at [848, 214] on div "Квартира / [STREET_ADDRESS]" at bounding box center [925, 211] width 271 height 38
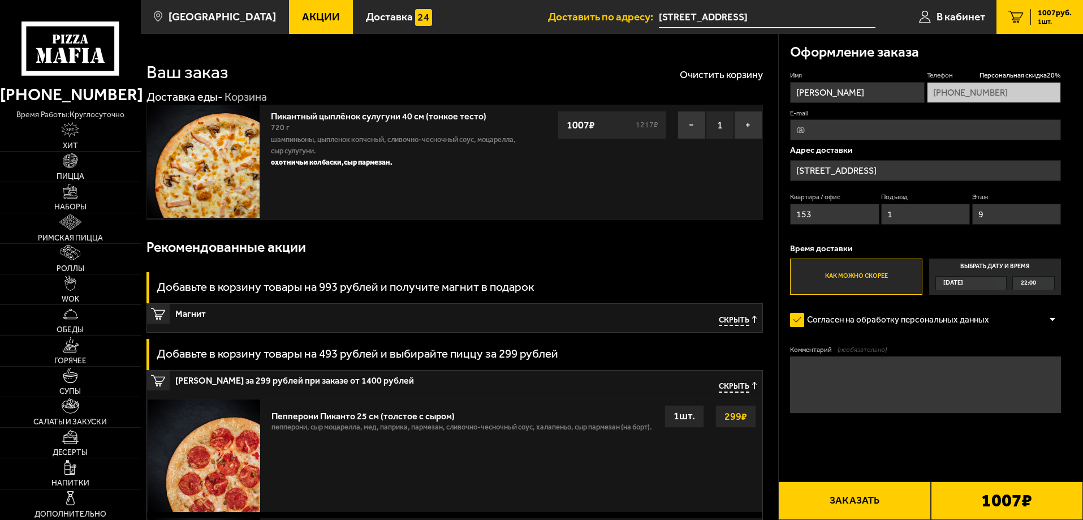
type input "1"
drag, startPoint x: 971, startPoint y: 216, endPoint x: 946, endPoint y: 213, distance: 25.0
click at [946, 213] on div "Квартира / [STREET_ADDRESS]" at bounding box center [925, 211] width 271 height 38
type input "18"
click at [886, 441] on form "Имя [PERSON_NAME] скидка 20 % [PHONE_NUMBER] E-mail Адрес доставки [PERSON_NAME…" at bounding box center [925, 275] width 271 height 409
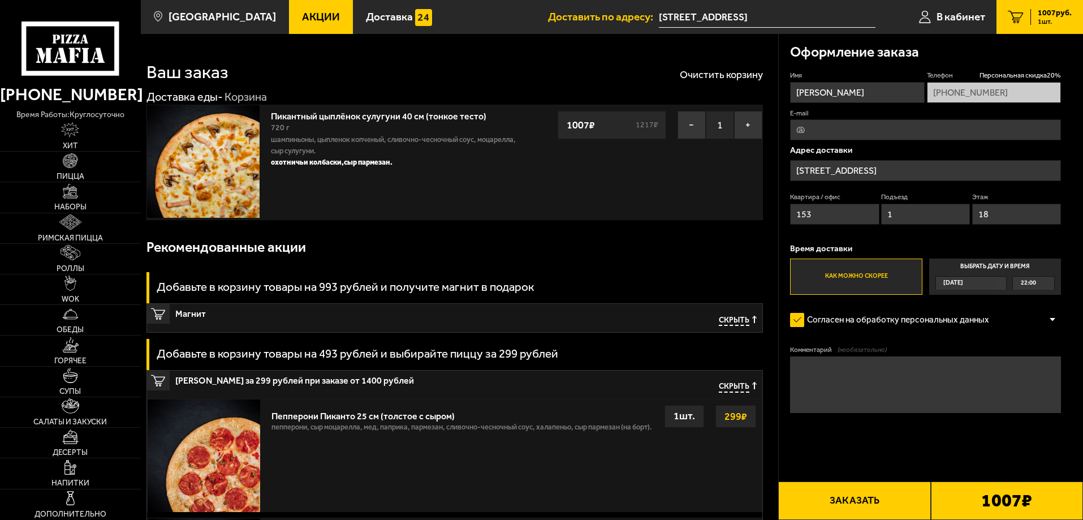
click at [897, 208] on input "1" at bounding box center [925, 214] width 89 height 21
click at [892, 435] on form "Имя [PERSON_NAME] скидка 20 % [PHONE_NUMBER] E-mail Адрес доставки [PERSON_NAME…" at bounding box center [925, 275] width 271 height 409
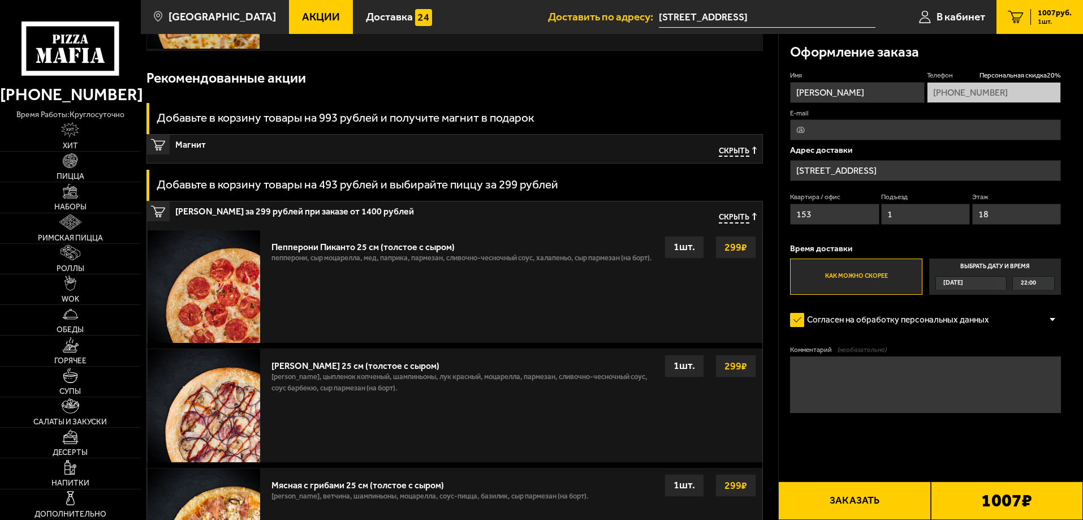
scroll to position [170, 0]
click at [878, 272] on label "Как можно скорее" at bounding box center [856, 277] width 132 height 36
click at [0, 0] on input "Как можно скорее" at bounding box center [0, 0] width 0 height 0
click at [893, 491] on button "Заказать" at bounding box center [854, 500] width 152 height 38
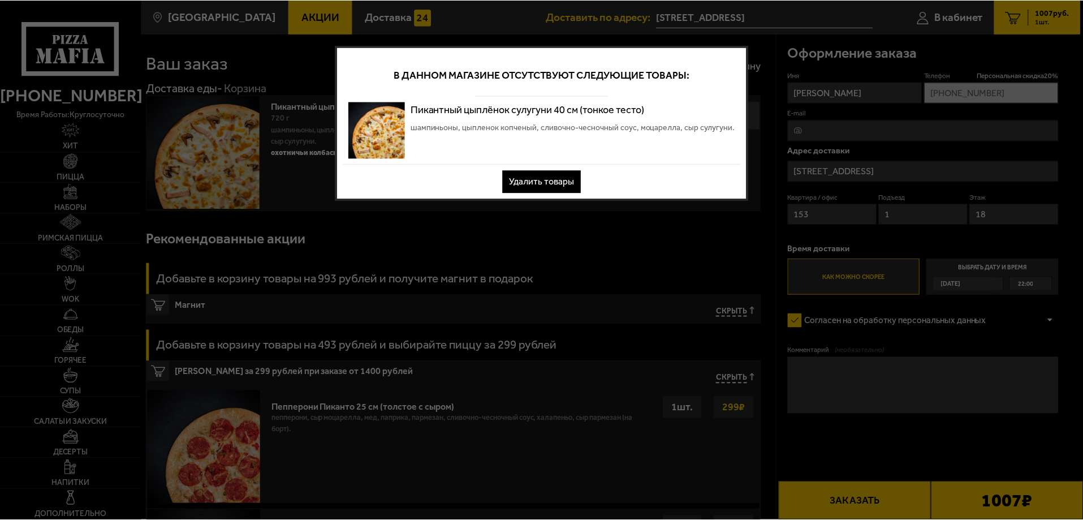
scroll to position [0, 0]
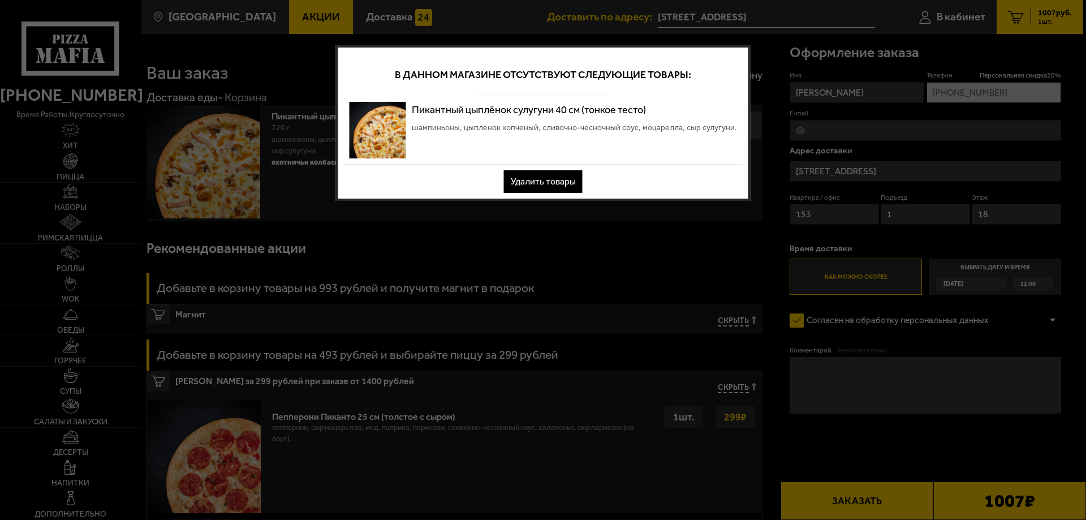
click at [561, 180] on button "Удалить товары" at bounding box center [543, 181] width 79 height 23
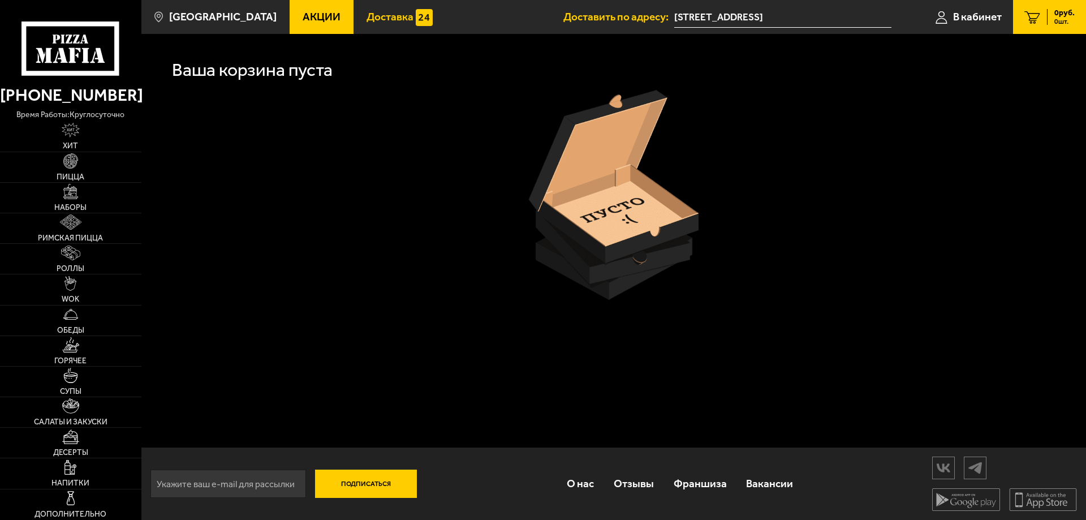
click at [416, 21] on img at bounding box center [424, 17] width 17 height 17
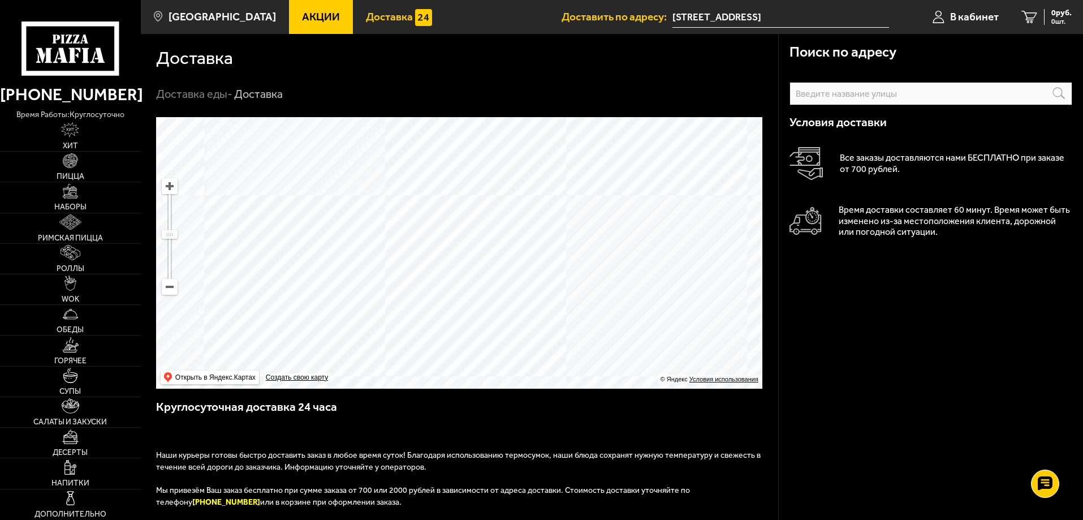
drag, startPoint x: 443, startPoint y: 158, endPoint x: 498, endPoint y: 272, distance: 126.2
click at [507, 274] on ymaps at bounding box center [459, 253] width 606 height 272
click at [883, 93] on input "text" at bounding box center [931, 93] width 283 height 23
click at [86, 158] on link "Пицца" at bounding box center [70, 167] width 141 height 30
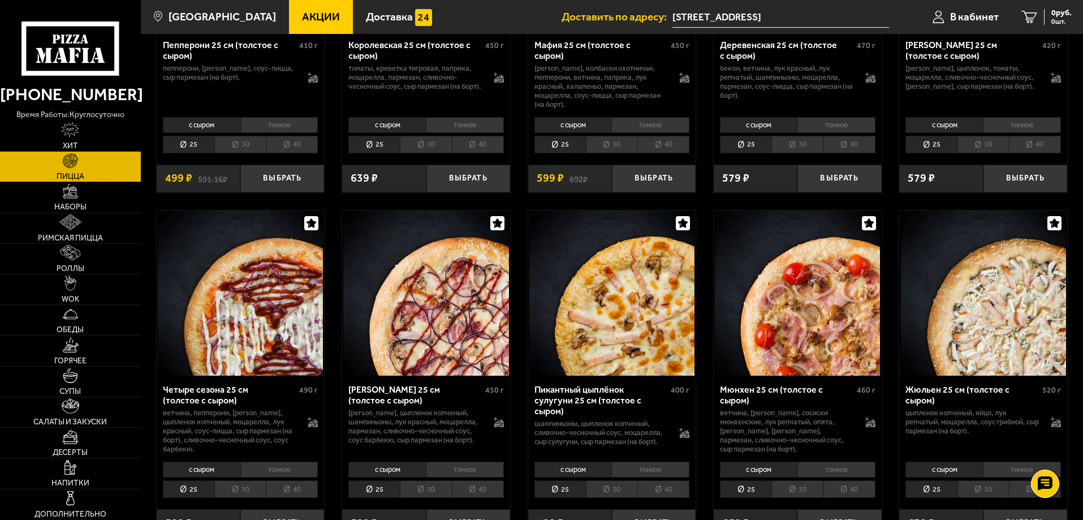
scroll to position [1640, 0]
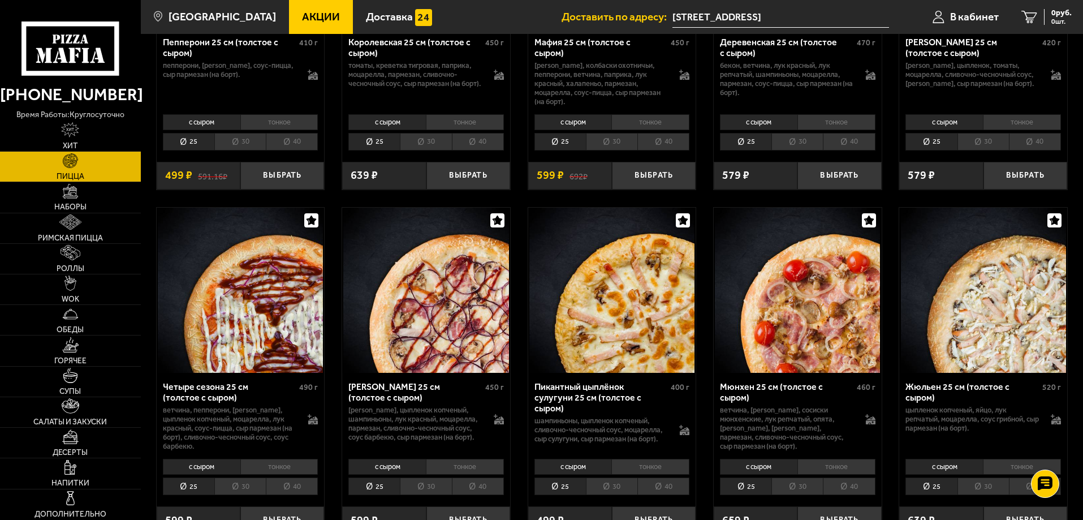
click at [647, 471] on li "тонкое" at bounding box center [650, 467] width 78 height 16
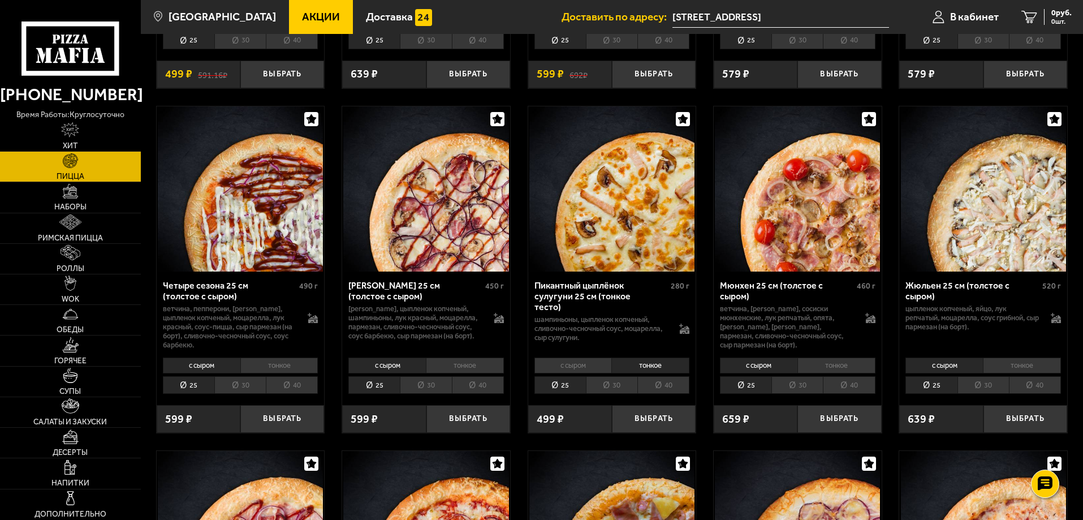
scroll to position [1754, 0]
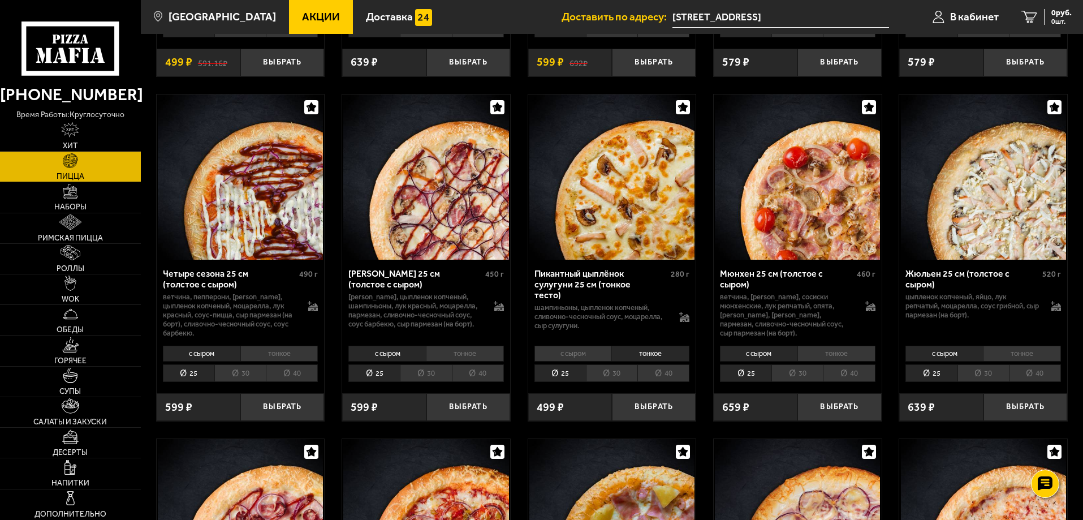
click at [672, 381] on li "40" at bounding box center [663, 373] width 52 height 18
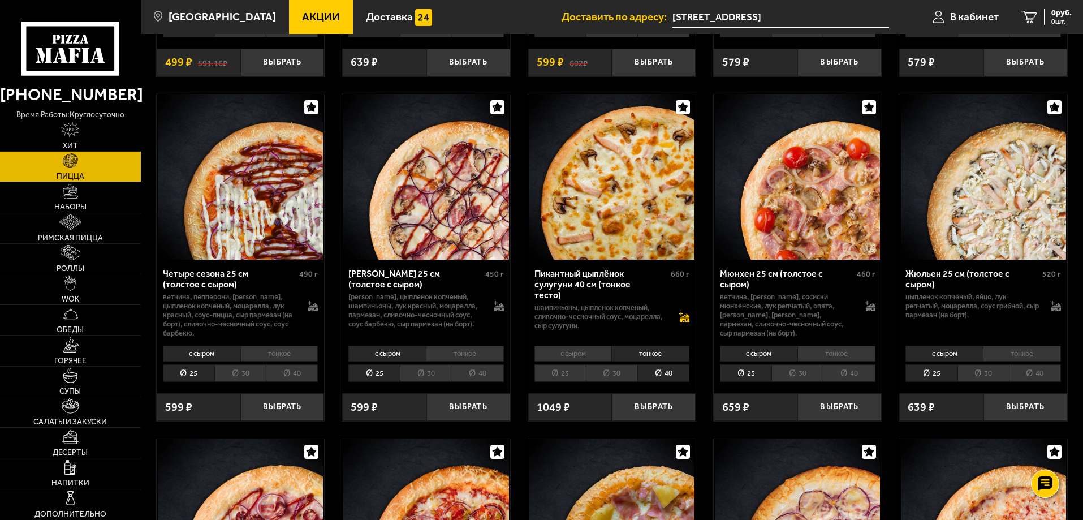
click at [685, 315] on icon at bounding box center [684, 317] width 10 height 10
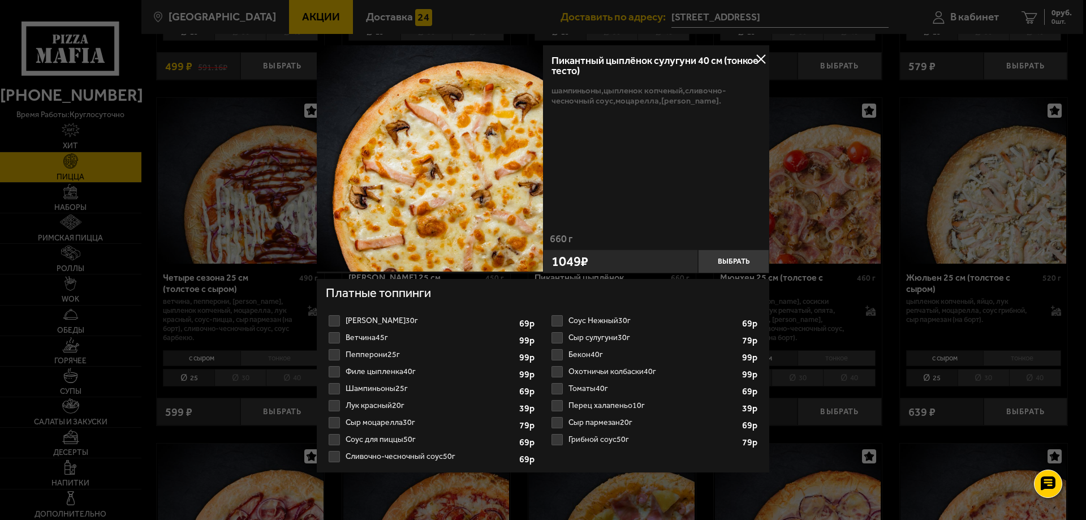
click at [612, 424] on label "Сыр пармезан 20г 1 2 3 4 5 6 7 8" at bounding box center [655, 422] width 212 height 17
click at [0, 0] on input "Сыр пармезан 20г 1 2 3 4 5 6 7 8" at bounding box center [0, 0] width 0 height 0
click at [608, 369] on label "Охотничьи колбаски 40г 1 2 3 4 5 6 7" at bounding box center [655, 371] width 212 height 17
click at [0, 0] on input "Охотничьи колбаски 40г 1 2 3 4 5 6 7" at bounding box center [0, 0] width 0 height 0
click at [741, 260] on button "Выбрать" at bounding box center [733, 261] width 71 height 24
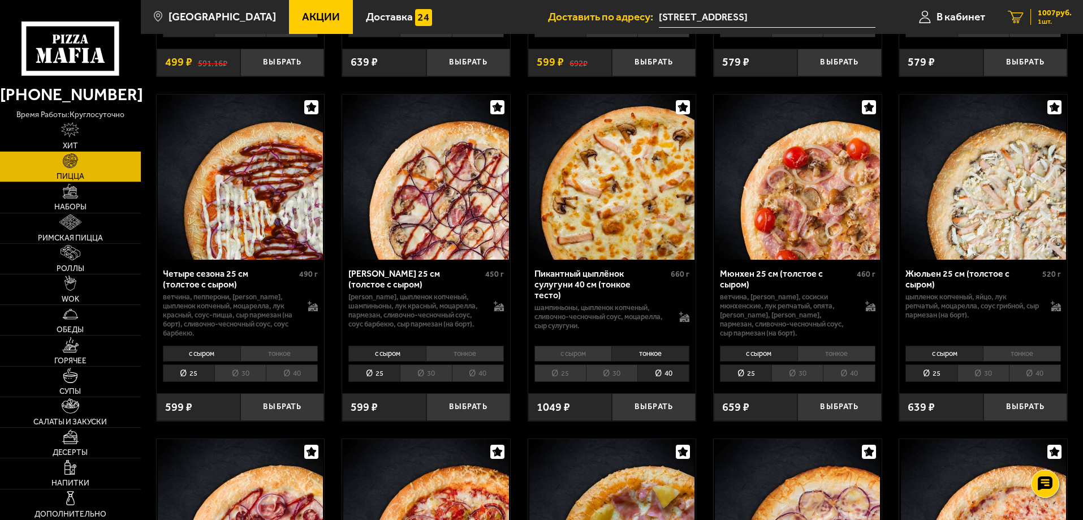
click at [1050, 18] on span "1 шт." at bounding box center [1055, 21] width 34 height 7
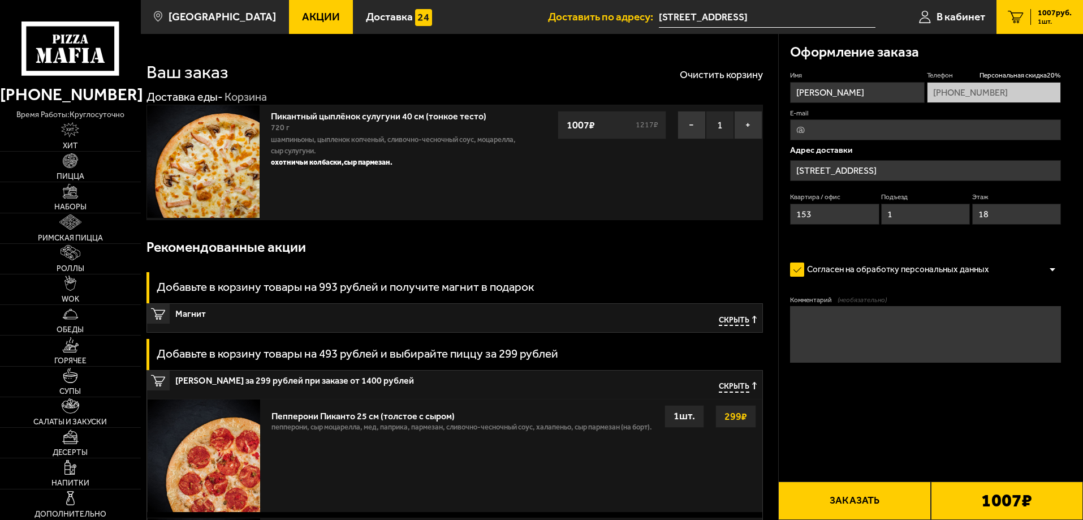
type input "[STREET_ADDRESS]"
click at [888, 503] on button "Заказать" at bounding box center [854, 500] width 152 height 38
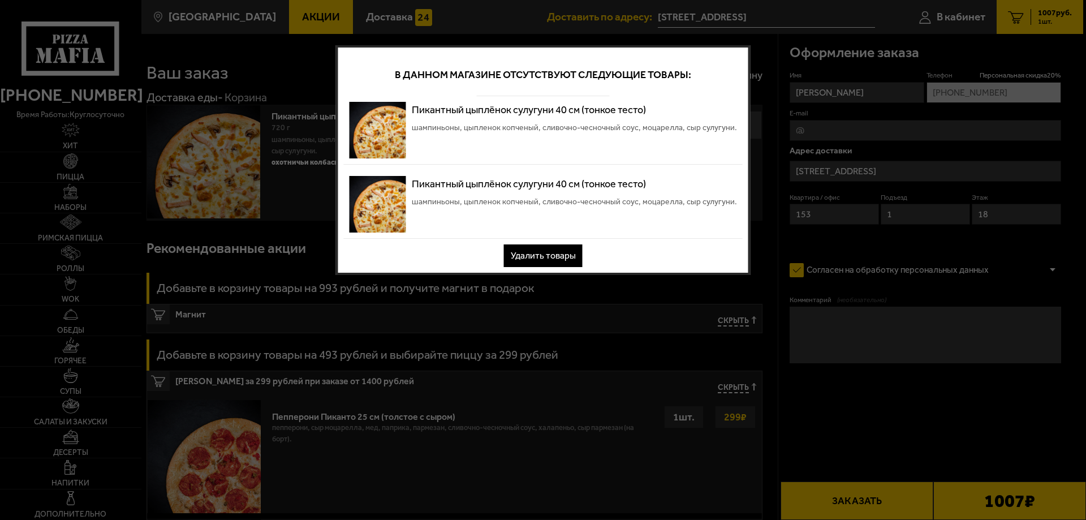
click at [564, 252] on button "Удалить товары" at bounding box center [543, 255] width 79 height 23
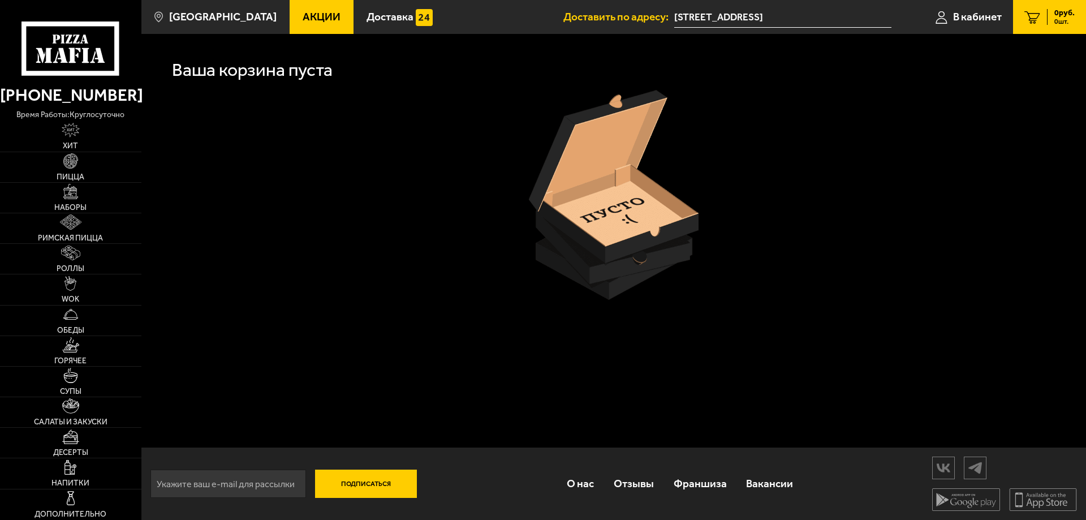
click at [88, 112] on p "время работы: круглосуточно" at bounding box center [70, 115] width 141 height 12
click at [78, 164] on img at bounding box center [70, 160] width 15 height 15
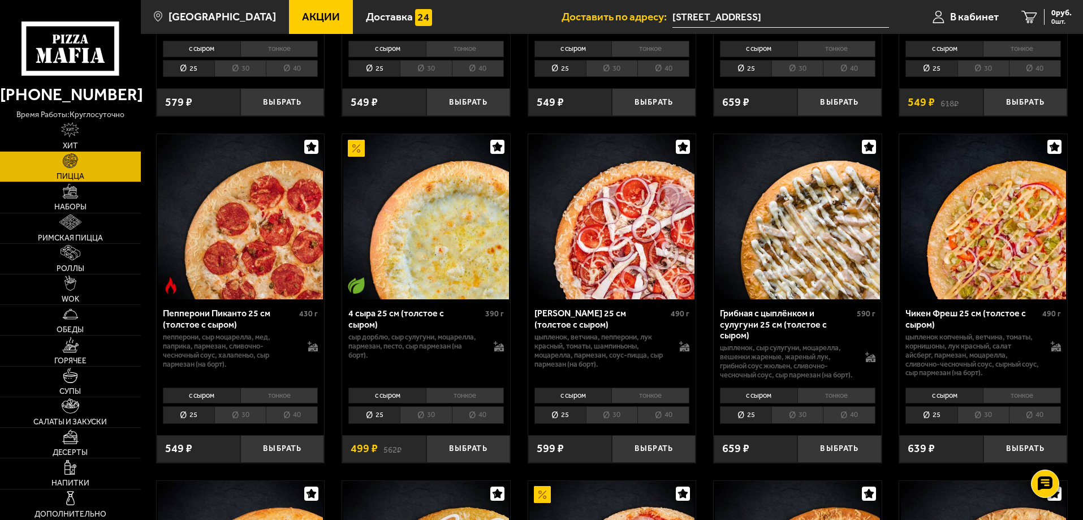
scroll to position [679, 0]
click at [837, 403] on li "тонкое" at bounding box center [837, 395] width 78 height 16
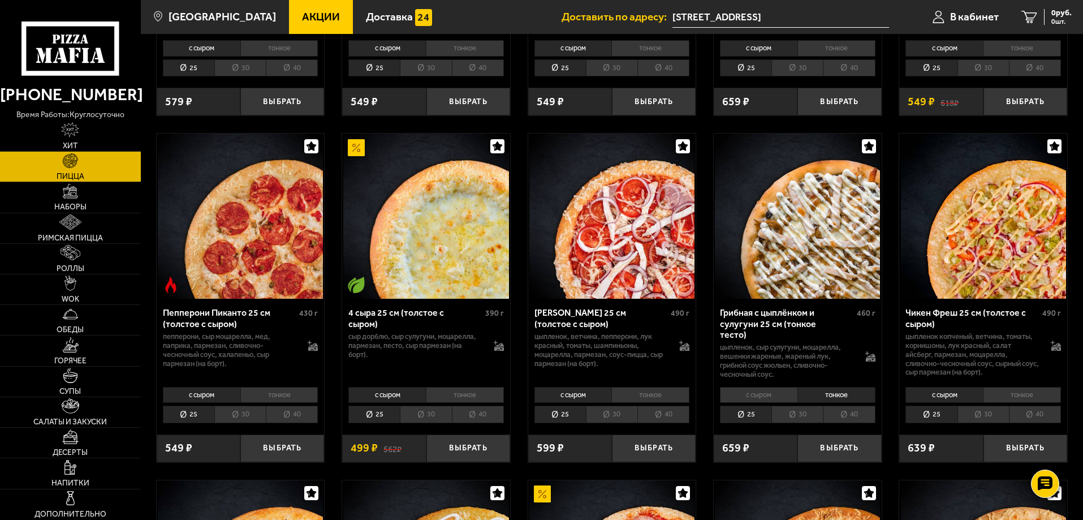
click at [845, 415] on li "40" at bounding box center [849, 415] width 52 height 18
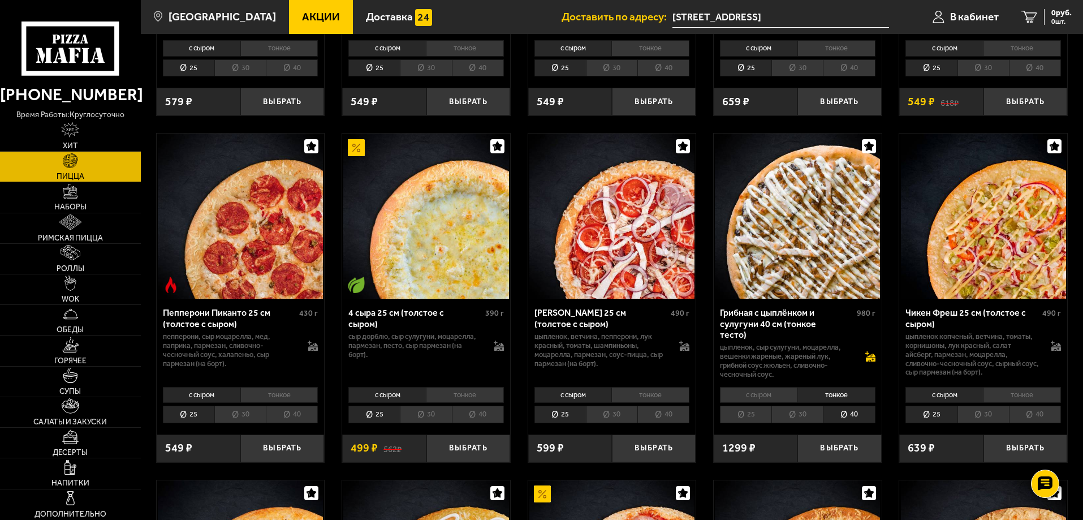
click at [873, 357] on icon at bounding box center [871, 359] width 10 height 4
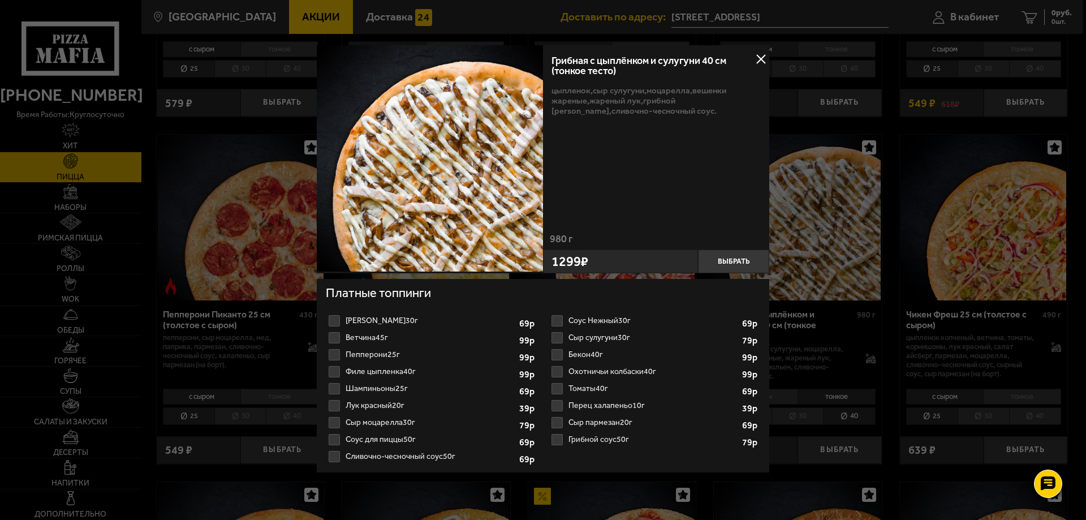
click at [579, 371] on label "Охотничьи колбаски 40г 1 2 3 4 5 6 7 8" at bounding box center [655, 371] width 212 height 17
click at [0, 0] on input "Охотничьи колбаски 40г 1 2 3 4 5 6 7 8" at bounding box center [0, 0] width 0 height 0
click at [599, 421] on label "Сыр пармезан 20г 1 2 3 4 5 6 7" at bounding box center [655, 422] width 212 height 17
click at [0, 0] on input "Сыр пармезан 20г 1 2 3 4 5 6 7" at bounding box center [0, 0] width 0 height 0
click at [733, 261] on button "Выбрать" at bounding box center [733, 261] width 71 height 24
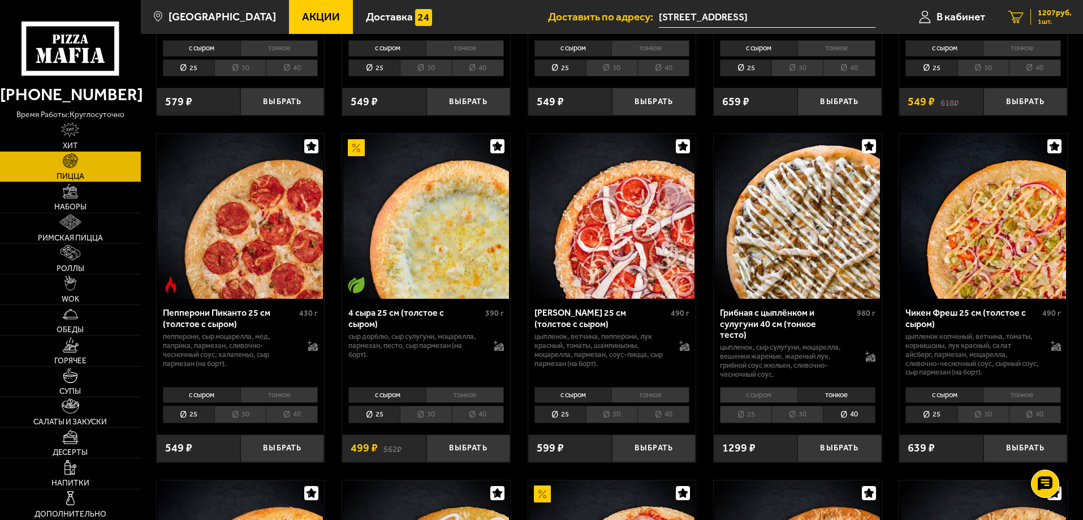
click at [1043, 19] on span "1 шт." at bounding box center [1055, 21] width 34 height 7
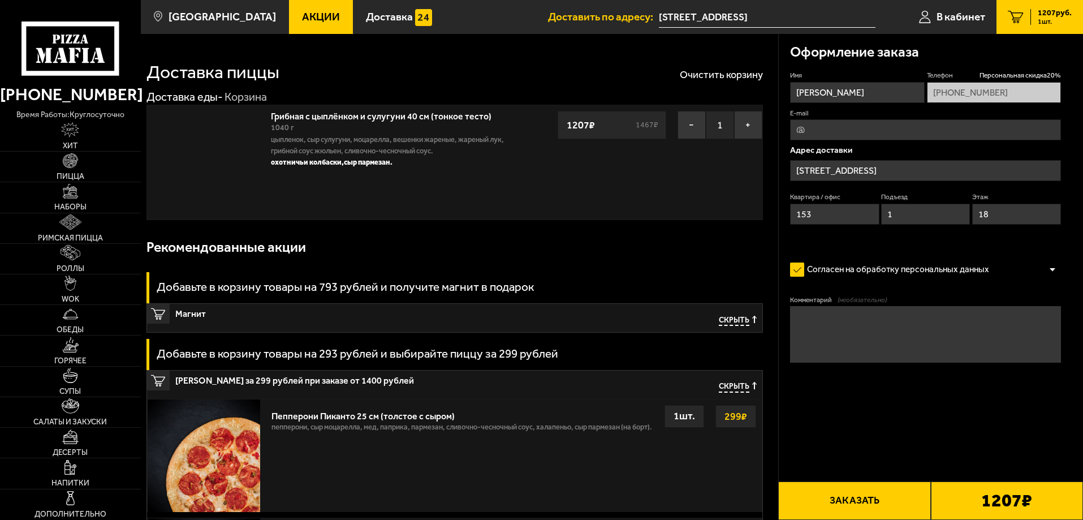
type input "[STREET_ADDRESS]"
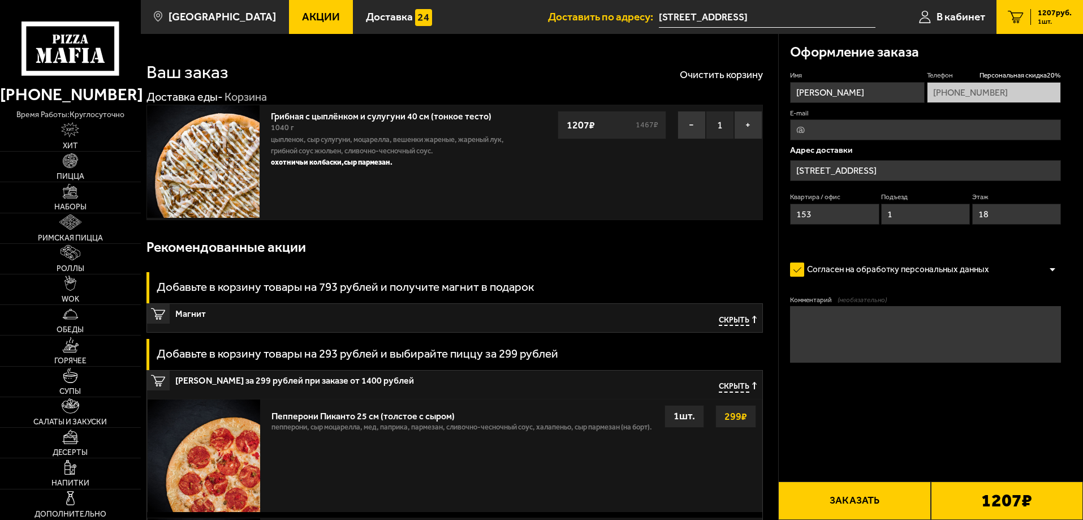
click at [907, 326] on textarea "Комментарий (необязательно)" at bounding box center [925, 334] width 271 height 57
type textarea "без лука пожалуйста"
click at [921, 393] on form "Имя [PERSON_NAME] скидка 20 % [PHONE_NUMBER] E-mail Адрес [GEOGRAPHIC_DATA][PER…" at bounding box center [925, 250] width 271 height 359
click at [904, 501] on button "Заказать" at bounding box center [854, 500] width 152 height 38
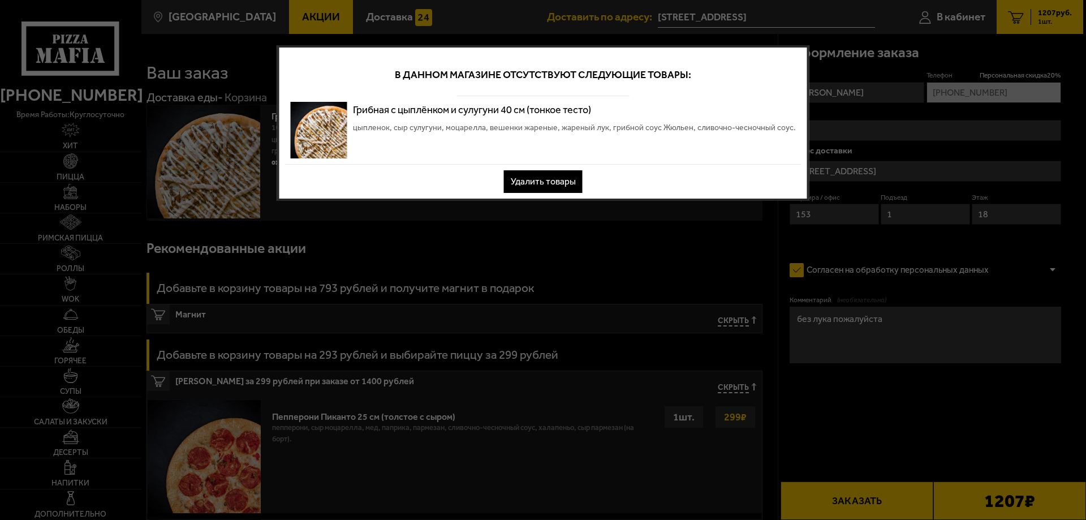
click at [563, 184] on button "Удалить товары" at bounding box center [543, 181] width 79 height 23
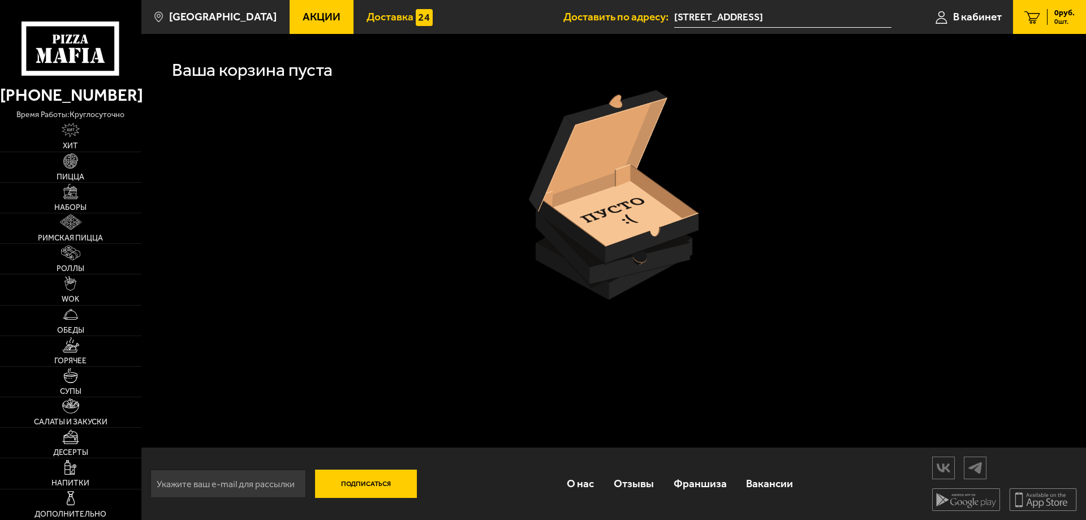
click at [395, 19] on link "Доставка" at bounding box center [400, 17] width 92 height 34
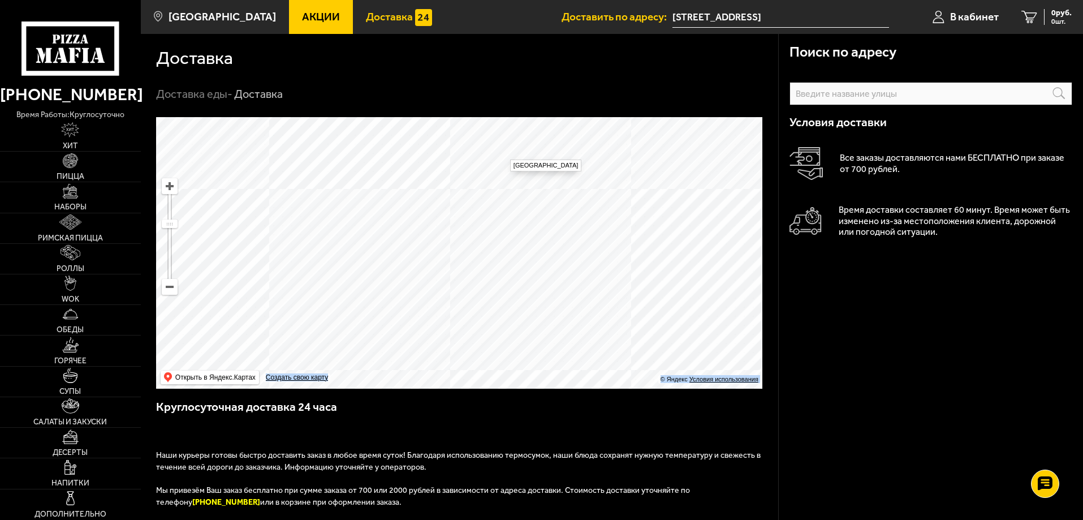
drag, startPoint x: 545, startPoint y: 329, endPoint x: 511, endPoint y: 162, distance: 169.7
drag, startPoint x: 589, startPoint y: 308, endPoint x: 701, endPoint y: 430, distance: 165.7
click at [701, 430] on div "Поиск по адресу Информация по адресу Условия доставки Все заказы доставляются н…" at bounding box center [459, 422] width 637 height 610
click at [601, 268] on ymaps at bounding box center [459, 253] width 606 height 272
type input "[STREET_ADDRESS]"
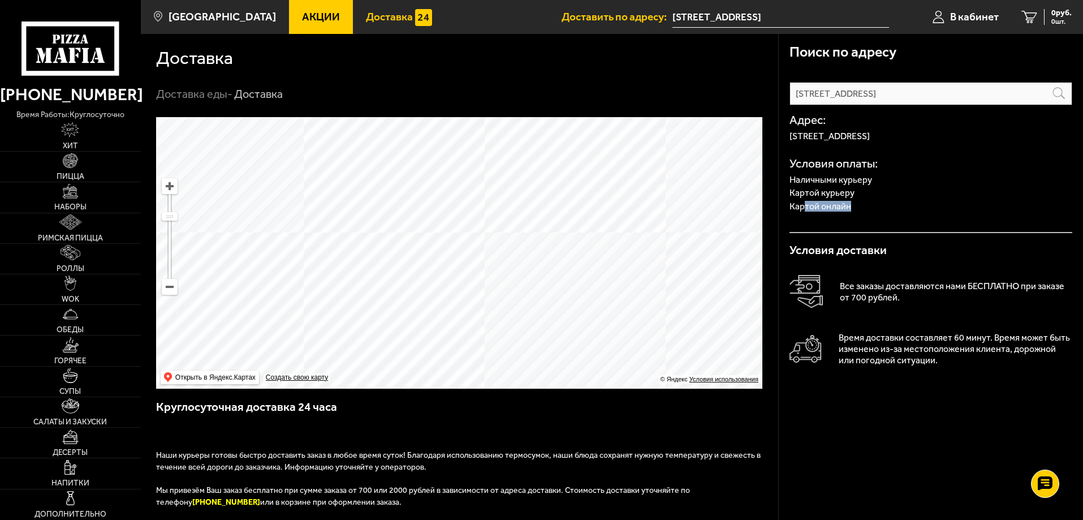
drag, startPoint x: 804, startPoint y: 203, endPoint x: 865, endPoint y: 212, distance: 61.7
click at [864, 212] on div "Адрес: [STREET_ADDRESS] Условия оплаты: Наличными курьеру Картой курьеру Картой…" at bounding box center [931, 169] width 283 height 128
click at [886, 219] on div "Адрес: [STREET_ADDRESS] Условия оплаты: Наличными курьеру Картой курьеру Картой…" at bounding box center [931, 169] width 283 height 128
drag, startPoint x: 980, startPoint y: 285, endPoint x: 1028, endPoint y: 287, distance: 48.1
click at [1028, 287] on p "Все заказы доставляются нами БЕСПЛАТНО при заказе от 700 рублей." at bounding box center [956, 292] width 232 height 23
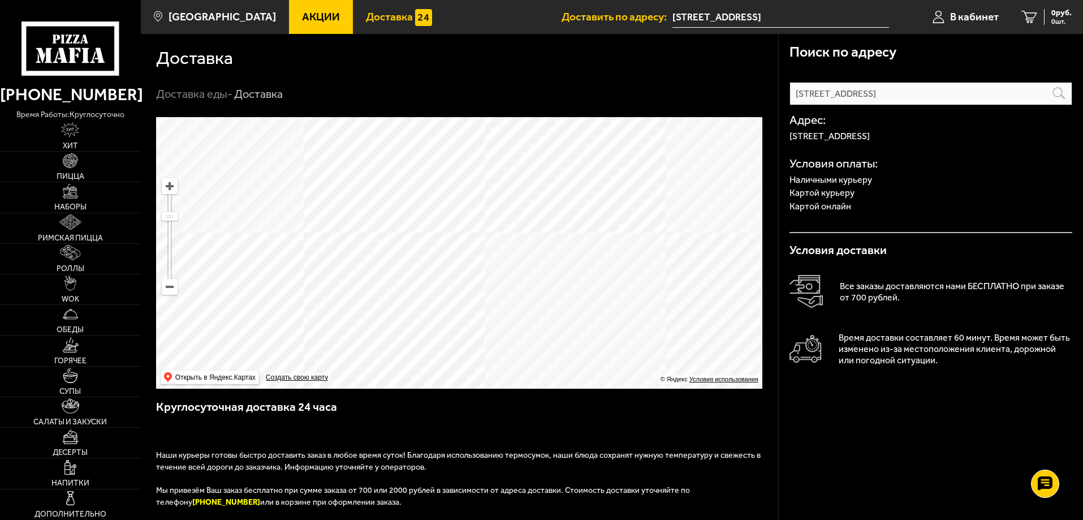
click at [867, 296] on p "Все заказы доставляются нами БЕСПЛАТНО при заказе от 700 рублей." at bounding box center [956, 292] width 232 height 23
drag, startPoint x: 867, startPoint y: 336, endPoint x: 963, endPoint y: 348, distance: 97.0
click at [963, 348] on p "Время доставки составляет 60 минут. Время может быть изменено из-за местоположе…" at bounding box center [956, 349] width 234 height 34
click at [938, 362] on p "Время доставки составляет 60 минут. Время может быть изменено из-за местоположе…" at bounding box center [956, 349] width 234 height 34
click at [951, 14] on span "В кабинет" at bounding box center [974, 16] width 49 height 11
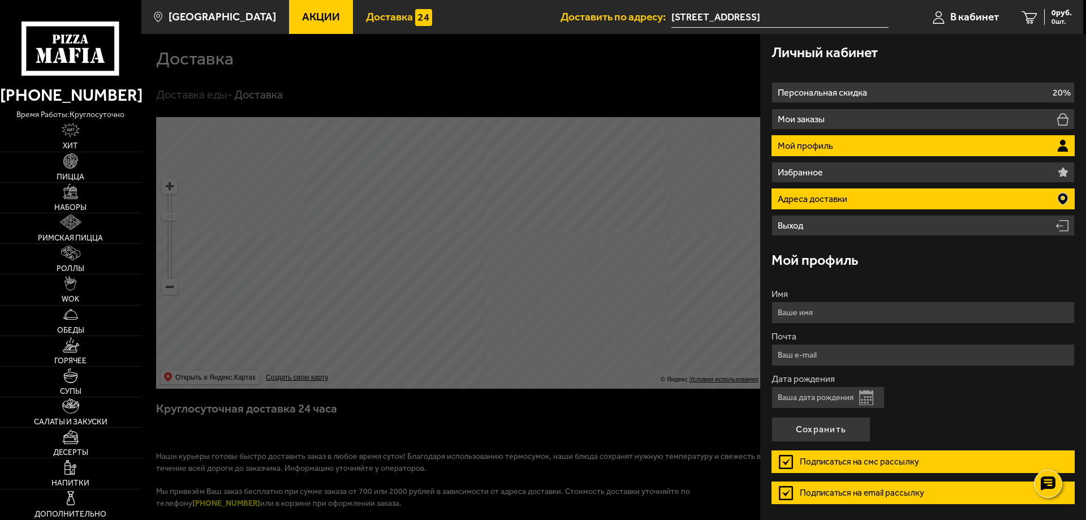
click at [859, 199] on li "Адреса доставки" at bounding box center [923, 198] width 303 height 21
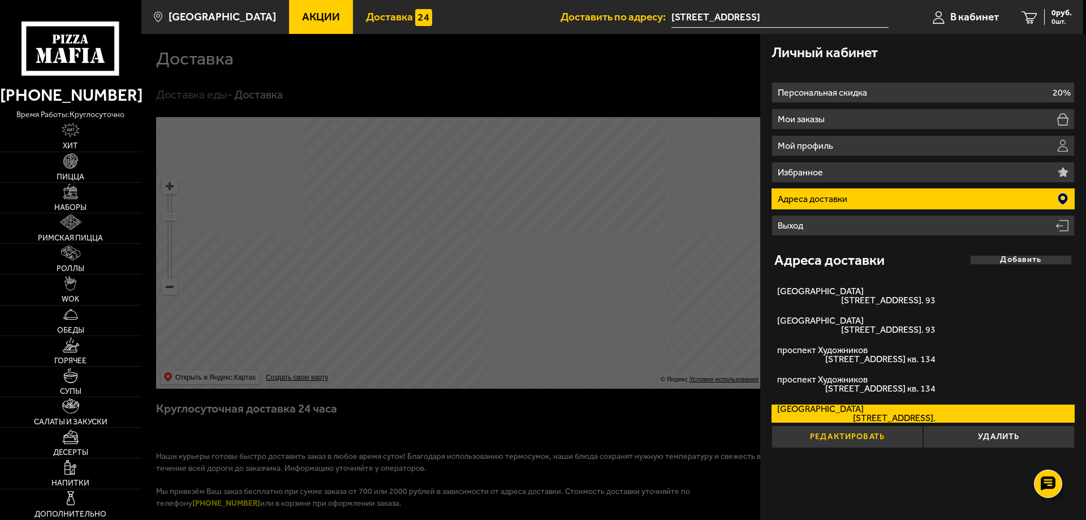
click at [892, 437] on button "Редактировать" at bounding box center [848, 436] width 152 height 23
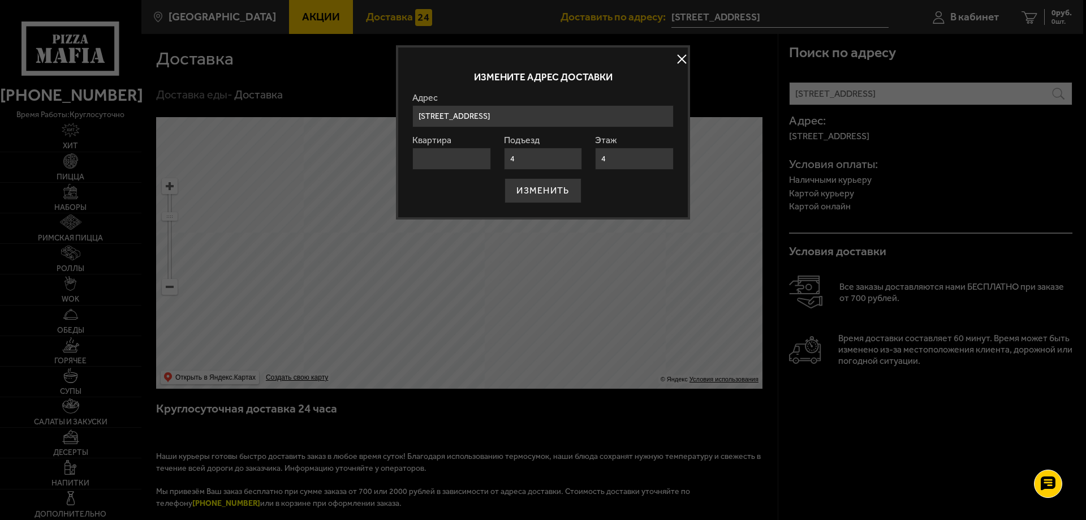
click at [578, 109] on input "[STREET_ADDRESS]" at bounding box center [542, 116] width 261 height 22
type input "[PERSON_NAME]"
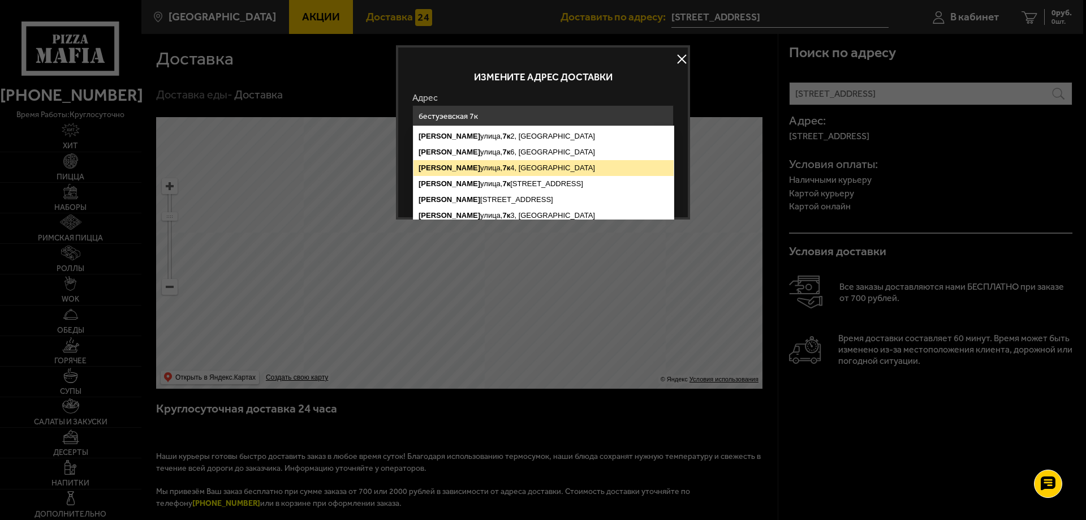
click at [578, 165] on ymaps "[STREET_ADDRESS]" at bounding box center [543, 168] width 260 height 16
type input "[STREET_ADDRESS]"
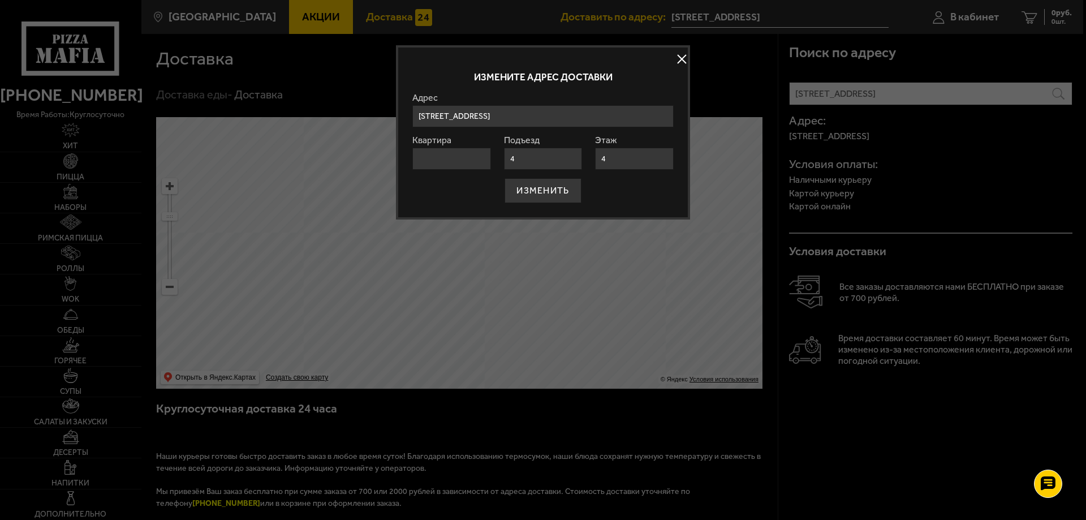
drag, startPoint x: 520, startPoint y: 161, endPoint x: 512, endPoint y: 163, distance: 8.2
click at [494, 161] on form "[GEOGRAPHIC_DATA][STREET_ADDRESS][GEOGRAPHIC_DATA], [STREET_ADDRESS] 6, [STREET…" at bounding box center [542, 148] width 261 height 110
type input "1"
drag, startPoint x: 613, startPoint y: 158, endPoint x: 577, endPoint y: 158, distance: 36.2
click at [577, 158] on form "[GEOGRAPHIC_DATA][STREET_ADDRESS][GEOGRAPHIC_DATA], [STREET_ADDRESS] 6, [STREET…" at bounding box center [542, 148] width 261 height 110
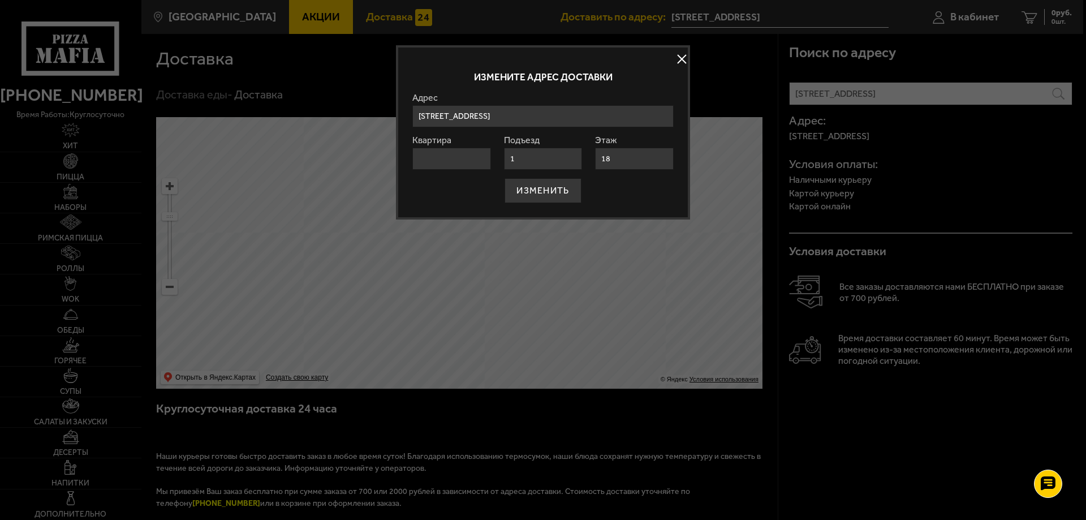
type input "18"
click at [440, 153] on input "Квартира" at bounding box center [451, 159] width 79 height 22
type input "153"
click at [545, 192] on button "ИЗМЕНИТЬ" at bounding box center [543, 190] width 76 height 25
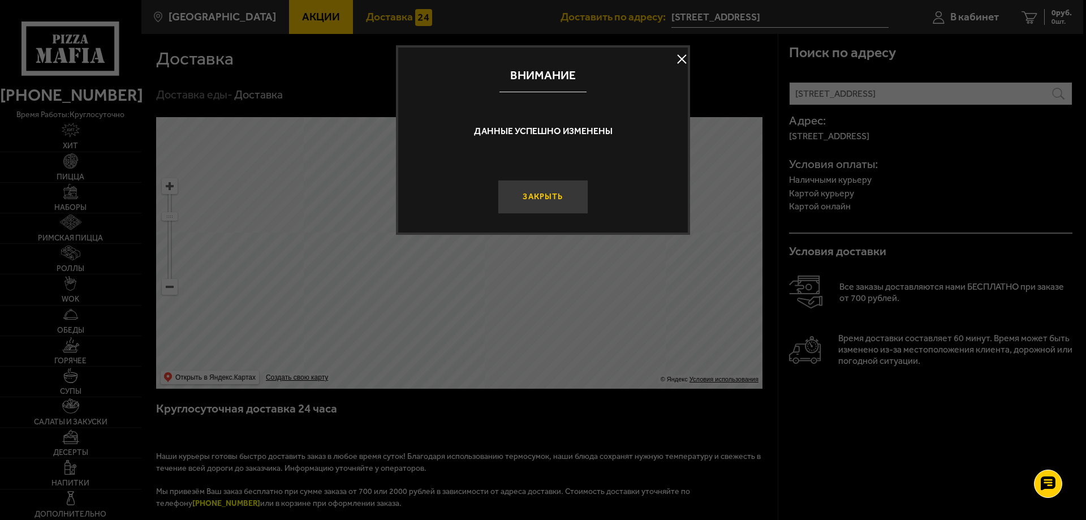
click at [559, 195] on button "Закрыть" at bounding box center [543, 197] width 91 height 34
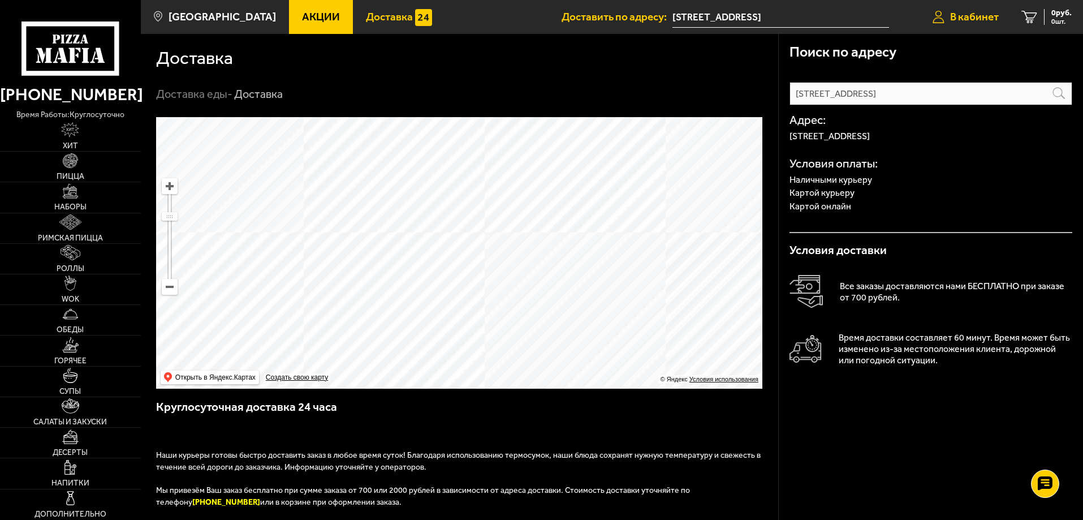
click at [970, 16] on span "В кабинет" at bounding box center [974, 16] width 49 height 11
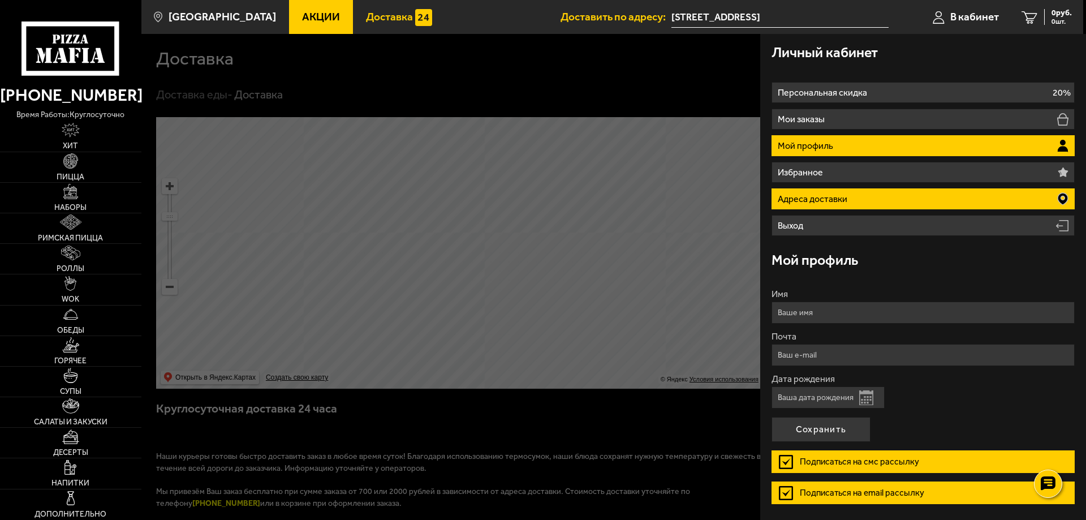
click at [837, 197] on p "Адреса доставки" at bounding box center [814, 199] width 72 height 9
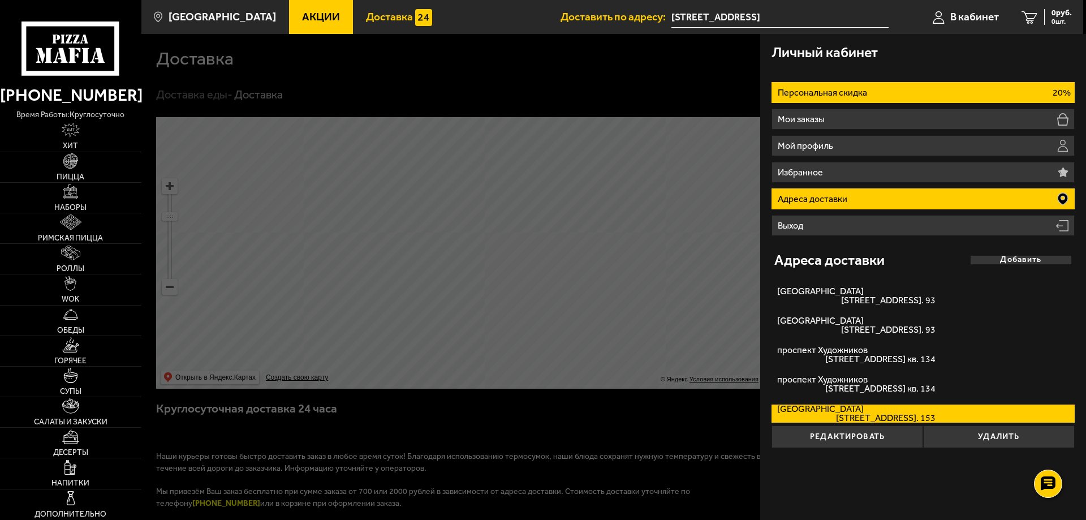
click at [872, 88] on li "Персональная скидка 20%" at bounding box center [923, 92] width 303 height 21
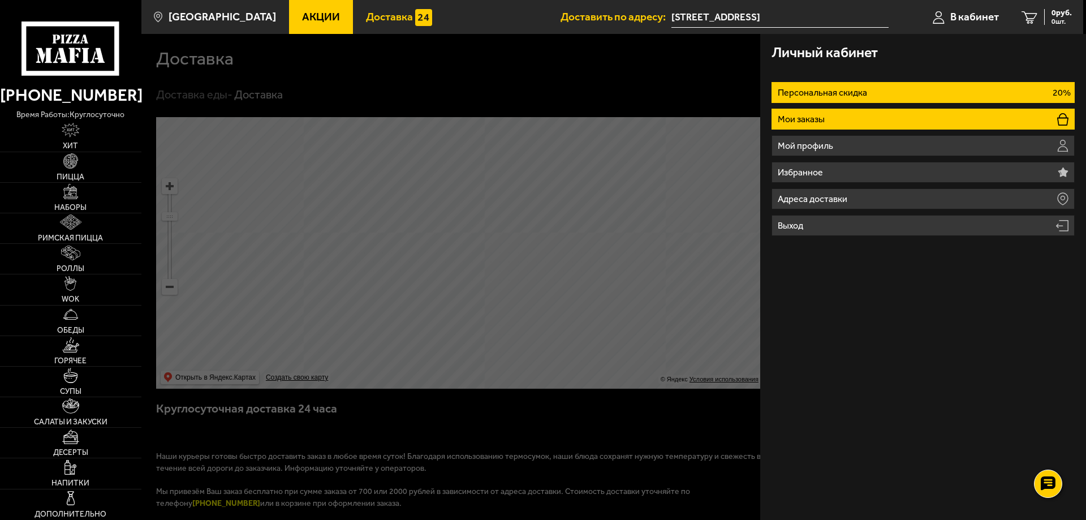
click at [857, 116] on li "Мои заказы" at bounding box center [923, 119] width 303 height 21
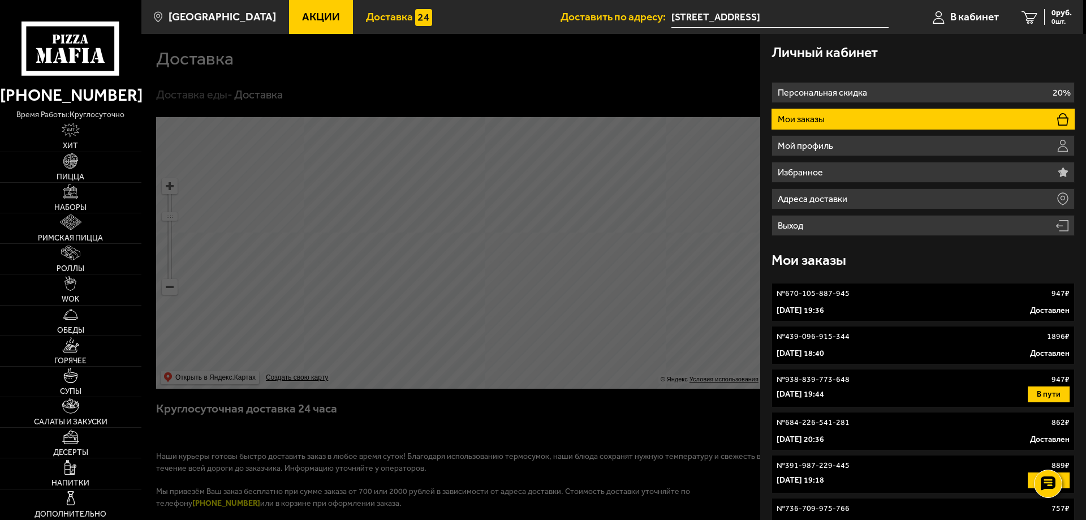
click at [965, 380] on div "№ 938-839-773-648 947 ₽" at bounding box center [923, 379] width 293 height 11
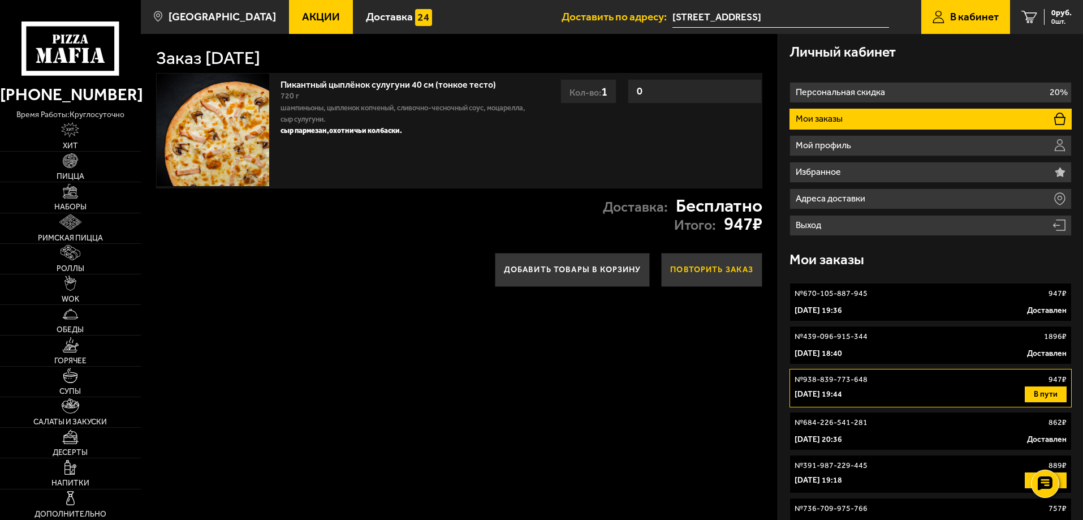
click at [704, 271] on button "Повторить заказ" at bounding box center [711, 270] width 101 height 34
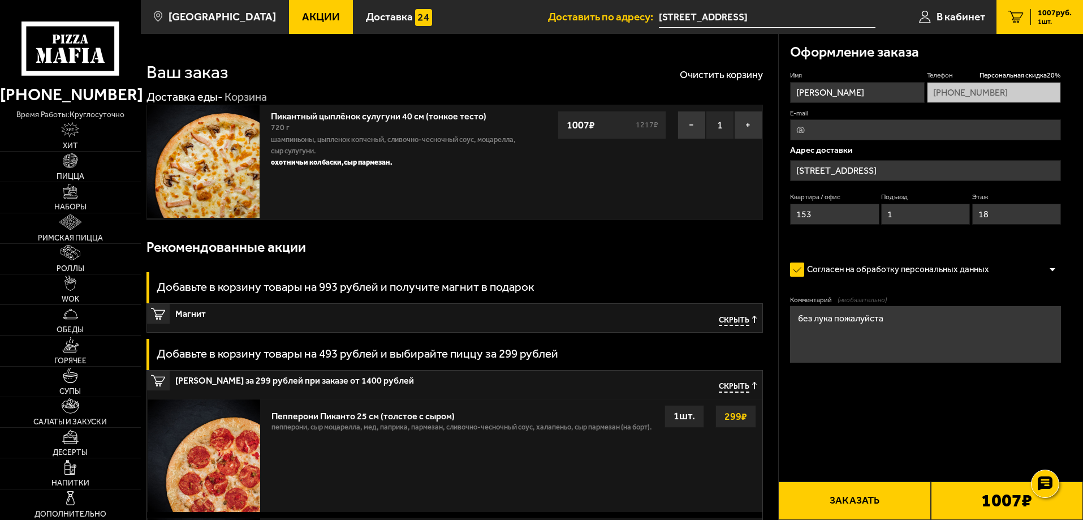
type input "[STREET_ADDRESS]"
click at [951, 498] on div "1007 ₽" at bounding box center [1007, 500] width 152 height 38
click at [919, 496] on button "Заказать" at bounding box center [854, 500] width 152 height 38
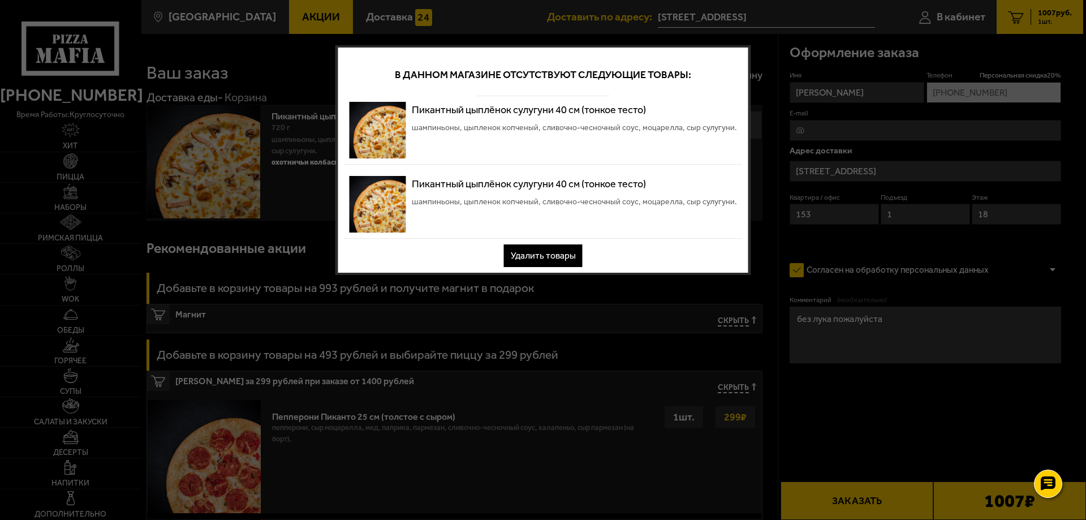
click at [558, 252] on button "Удалить товары" at bounding box center [543, 255] width 79 height 23
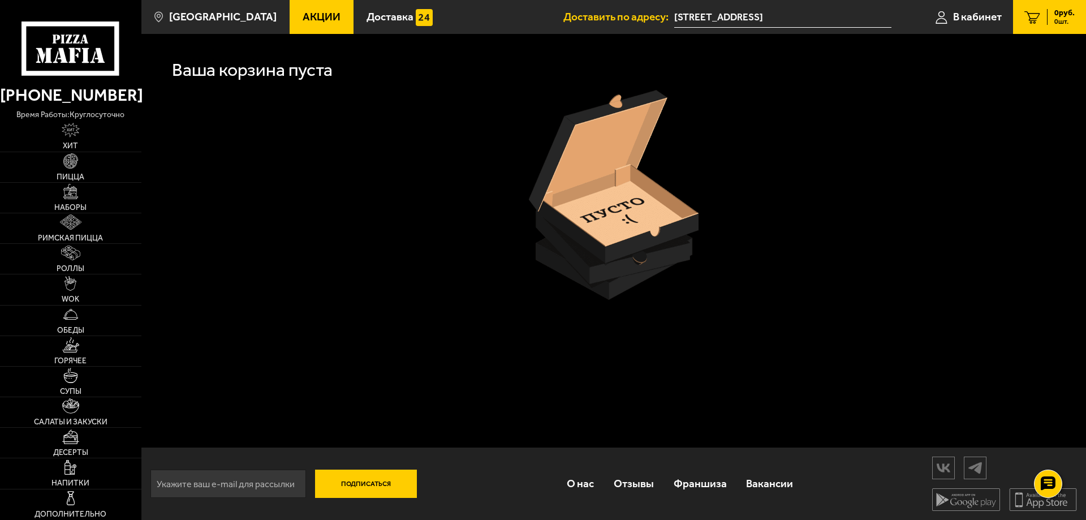
click at [88, 50] on use at bounding box center [85, 55] width 7 height 15
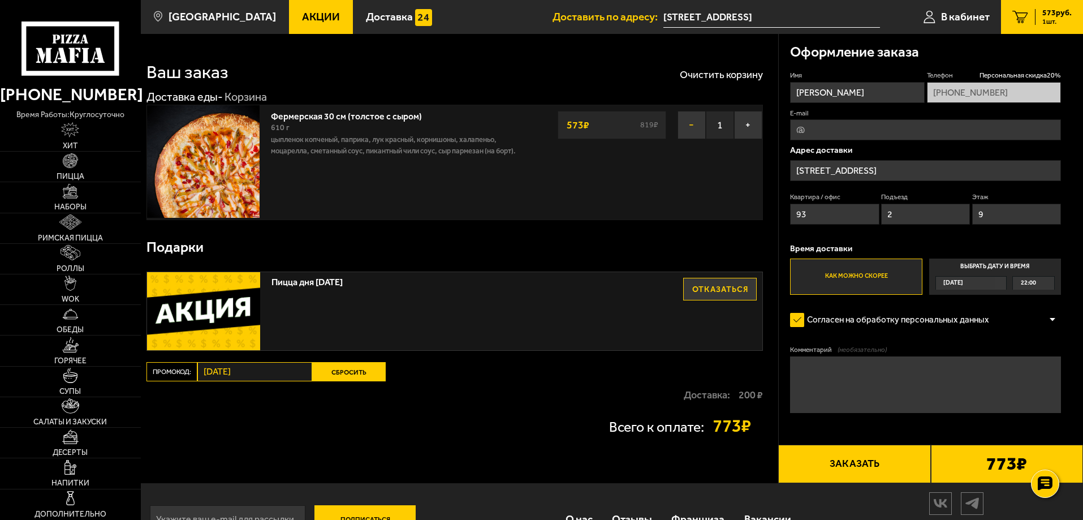
click at [699, 128] on button "−" at bounding box center [692, 125] width 28 height 28
